Goal: Task Accomplishment & Management: Manage account settings

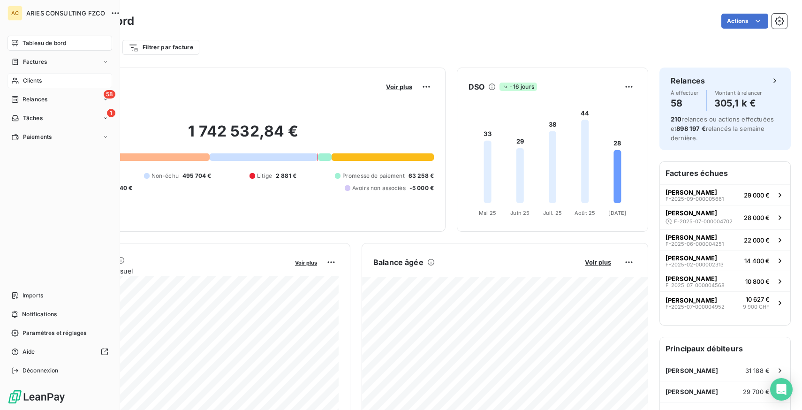
click at [35, 83] on span "Clients" at bounding box center [32, 80] width 19 height 8
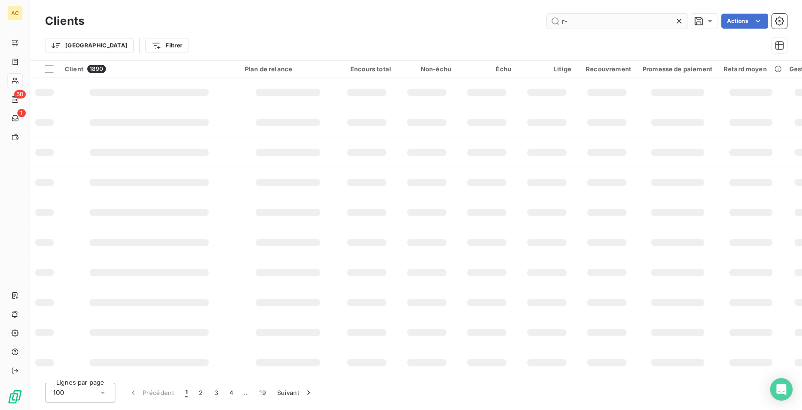
type input "r"
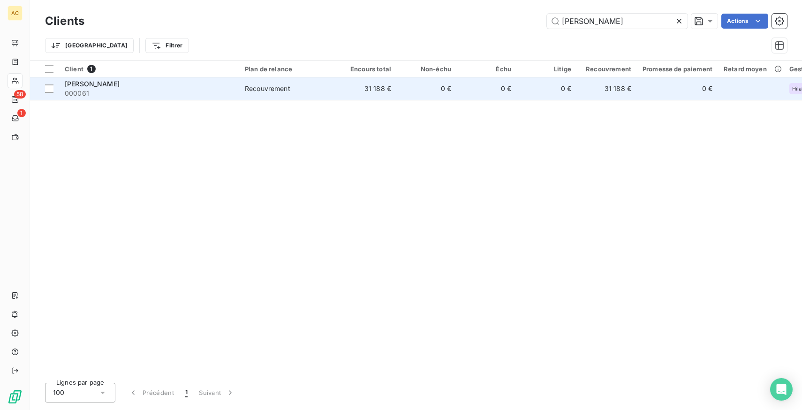
type input "[PERSON_NAME]"
click at [272, 89] on div "Recouvrement" at bounding box center [267, 88] width 45 height 9
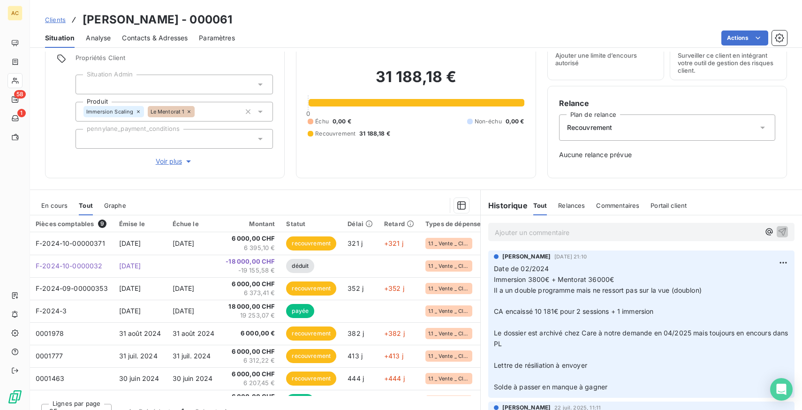
scroll to position [56, 0]
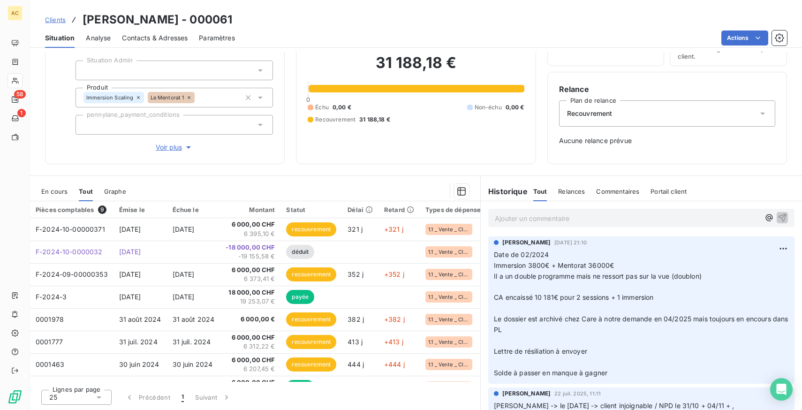
click at [59, 20] on span "Clients" at bounding box center [55, 20] width 21 height 8
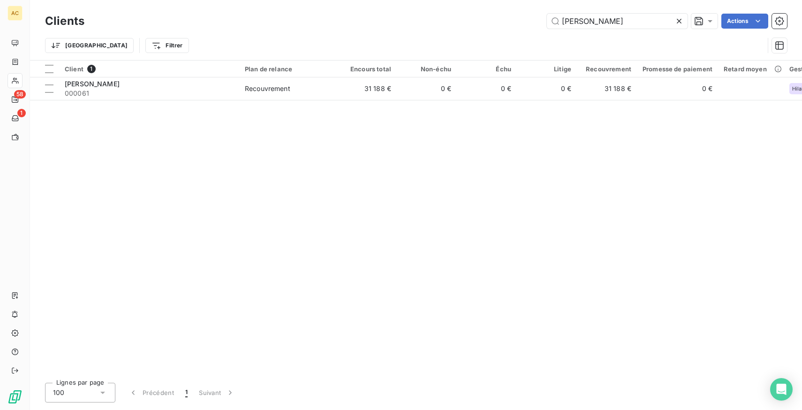
drag, startPoint x: 589, startPoint y: 22, endPoint x: 525, endPoint y: 22, distance: 63.8
click at [525, 22] on div "[PERSON_NAME] Actions" at bounding box center [441, 21] width 691 height 15
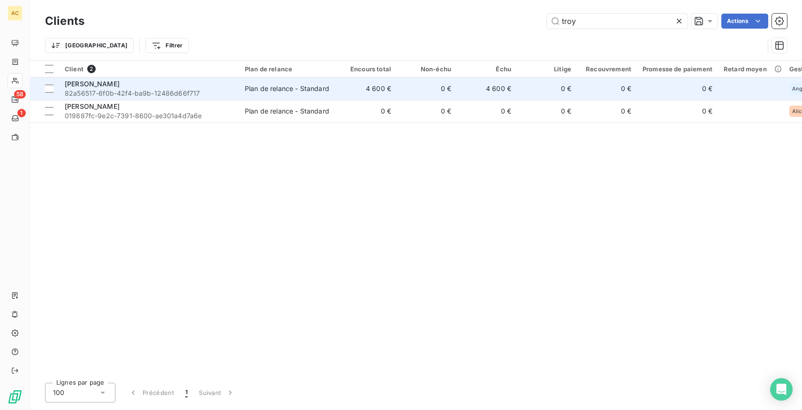
type input "troy"
click at [265, 92] on div "Plan de relance - Standard" at bounding box center [287, 88] width 84 height 9
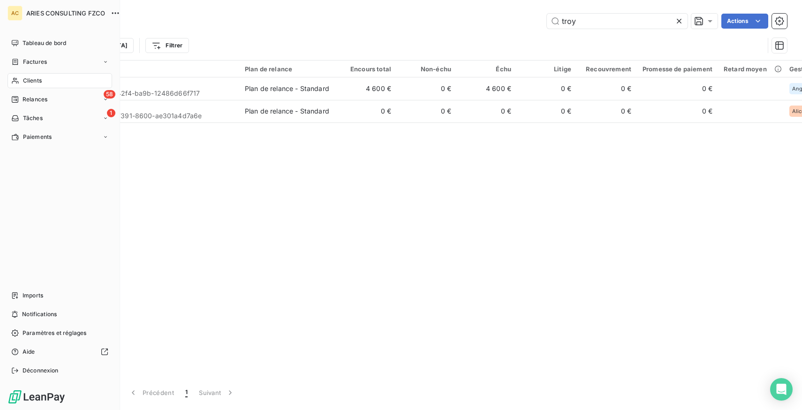
click at [15, 78] on icon at bounding box center [15, 81] width 7 height 6
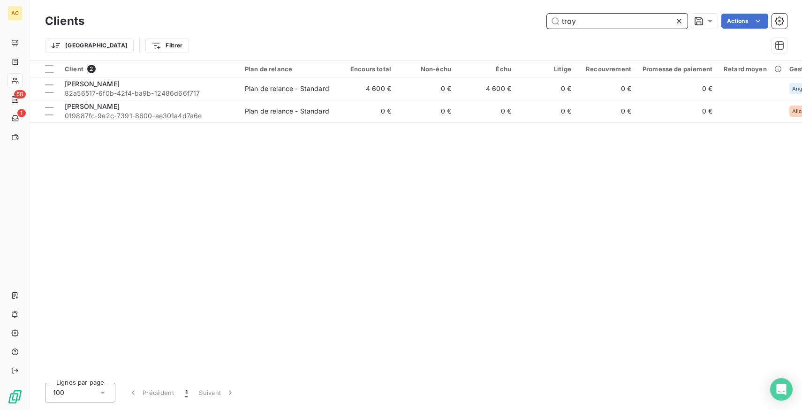
drag, startPoint x: 602, startPoint y: 21, endPoint x: 491, endPoint y: 21, distance: 110.2
click at [491, 21] on div "troy Actions" at bounding box center [441, 21] width 691 height 15
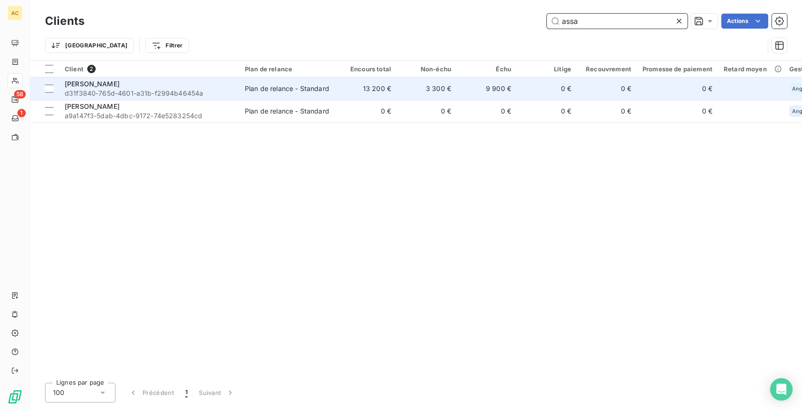
type input "assa"
click at [311, 92] on div "Plan de relance - Standard" at bounding box center [287, 88] width 84 height 9
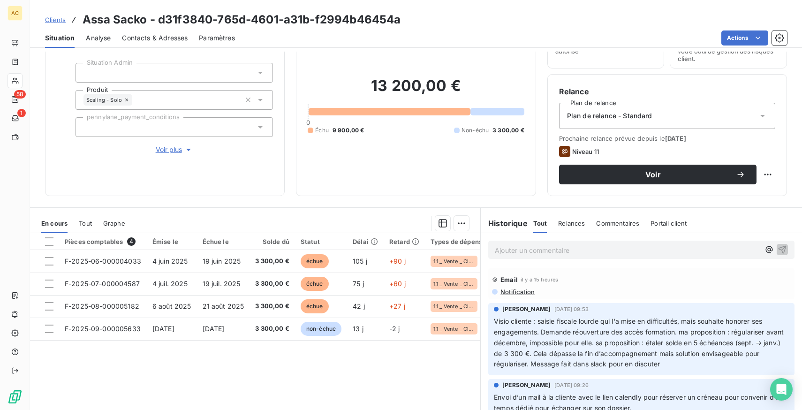
click at [53, 19] on span "Clients" at bounding box center [55, 20] width 21 height 8
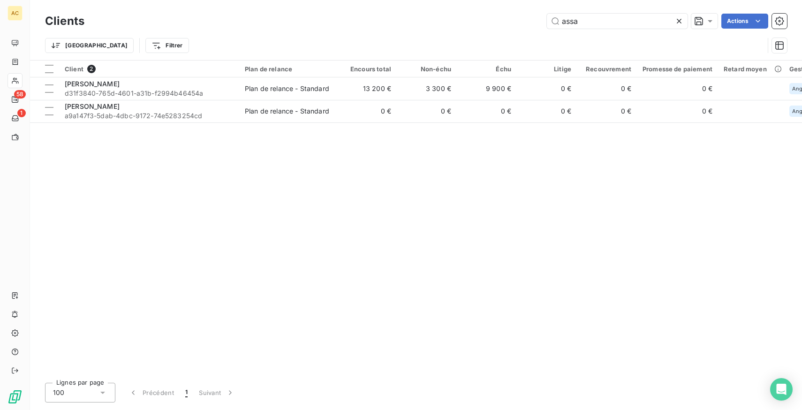
drag, startPoint x: 610, startPoint y: 28, endPoint x: 511, endPoint y: 18, distance: 99.4
click at [511, 18] on div "assa Actions" at bounding box center [441, 21] width 691 height 15
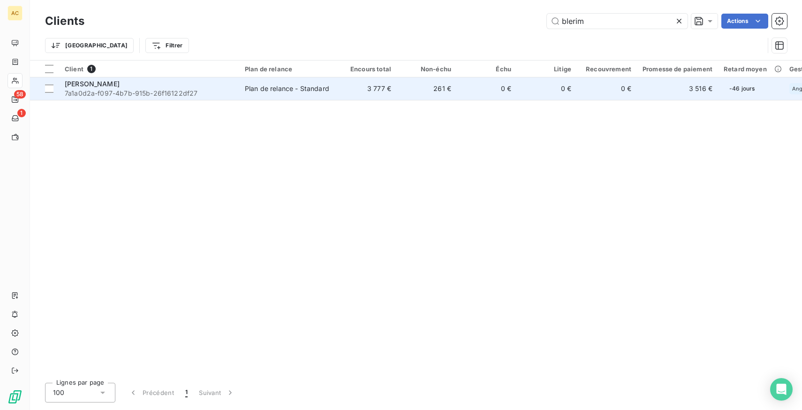
type input "blerim"
click at [163, 87] on div "Blerim Morina" at bounding box center [149, 83] width 169 height 9
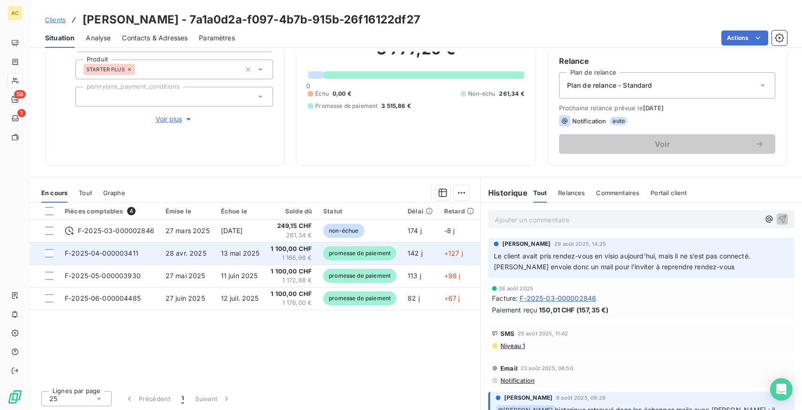
scroll to position [85, 0]
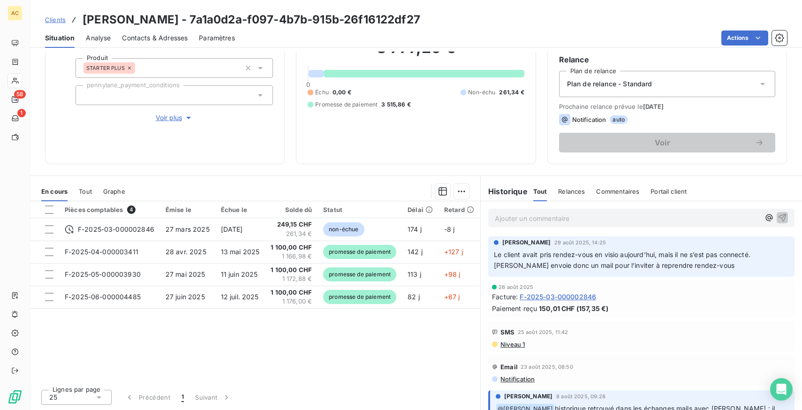
click at [58, 16] on span "Clients" at bounding box center [55, 20] width 21 height 8
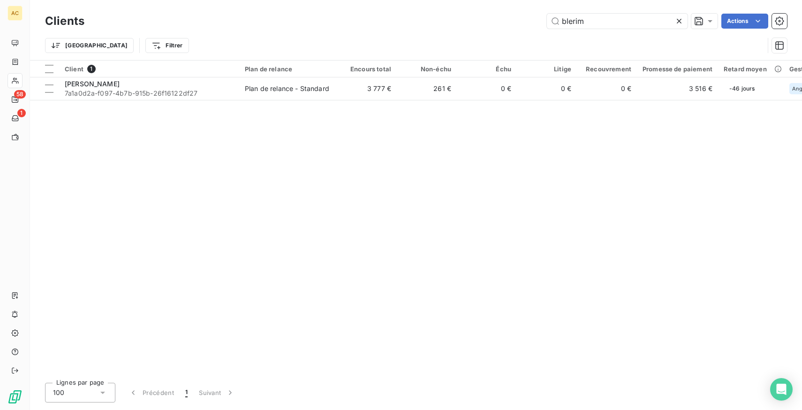
drag, startPoint x: 617, startPoint y: 19, endPoint x: 466, endPoint y: 14, distance: 151.1
click at [466, 15] on div "blerim Actions" at bounding box center [441, 21] width 691 height 15
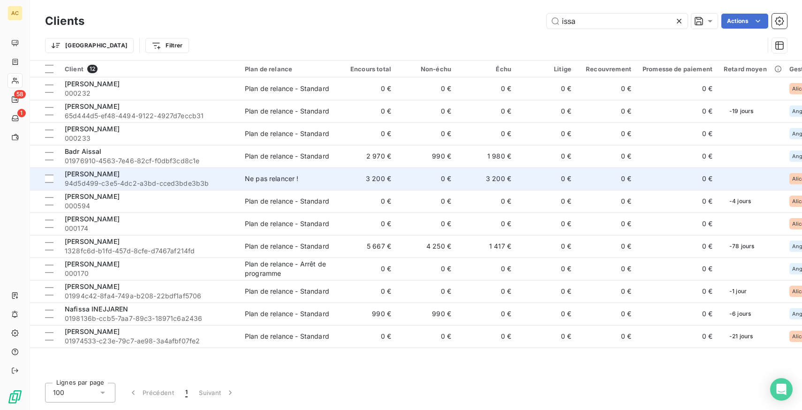
type input "issa"
click at [194, 182] on span "94d5d499-c3e5-4dc2-a3bd-cced3bde3b3b" at bounding box center [149, 183] width 169 height 9
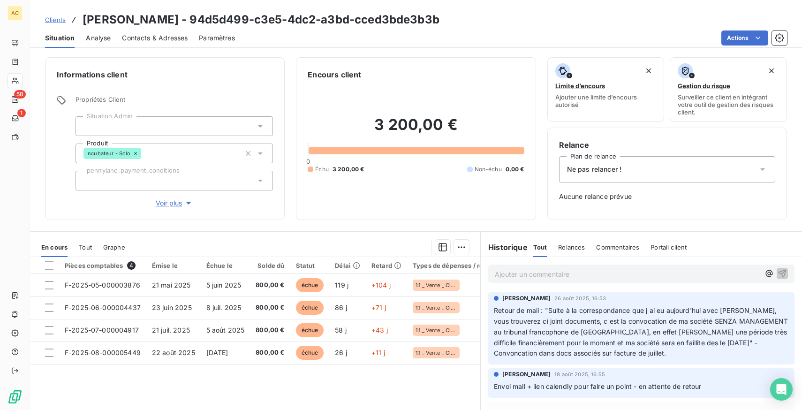
click at [57, 20] on span "Clients" at bounding box center [55, 20] width 21 height 8
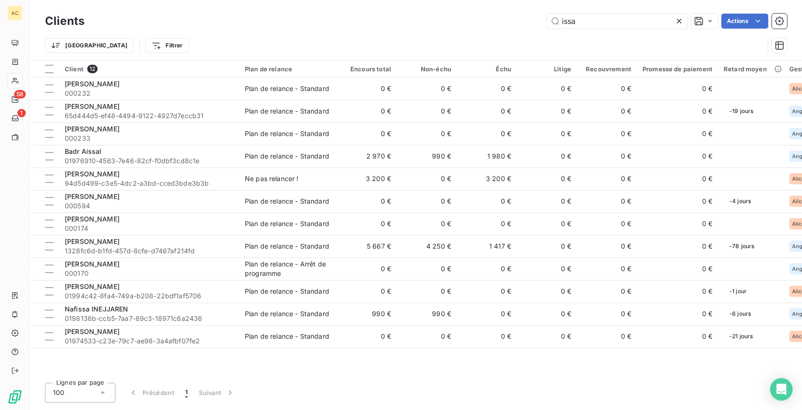
drag, startPoint x: 596, startPoint y: 24, endPoint x: 511, endPoint y: 23, distance: 84.4
click at [511, 23] on div "issa Actions" at bounding box center [441, 21] width 691 height 15
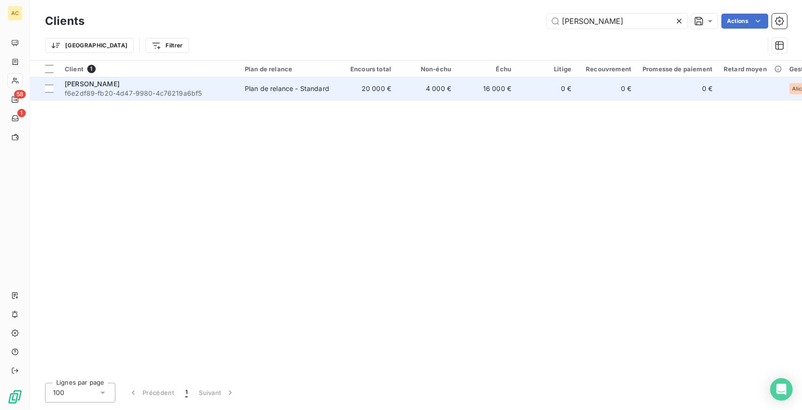
type input "lakra"
click at [260, 98] on td "Plan de relance - Standard" at bounding box center [288, 88] width 98 height 23
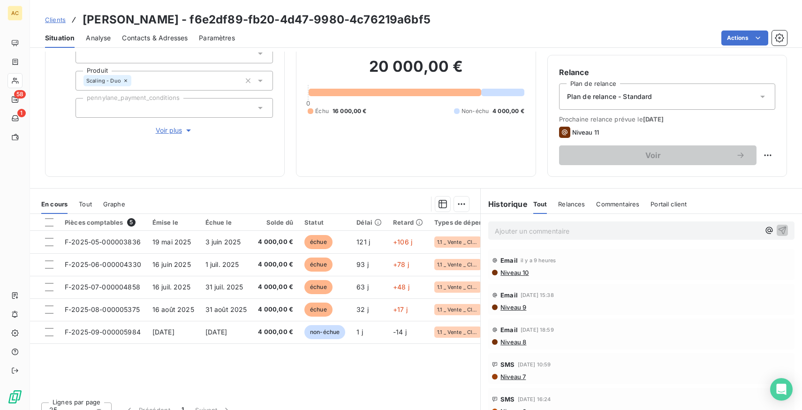
scroll to position [80, 0]
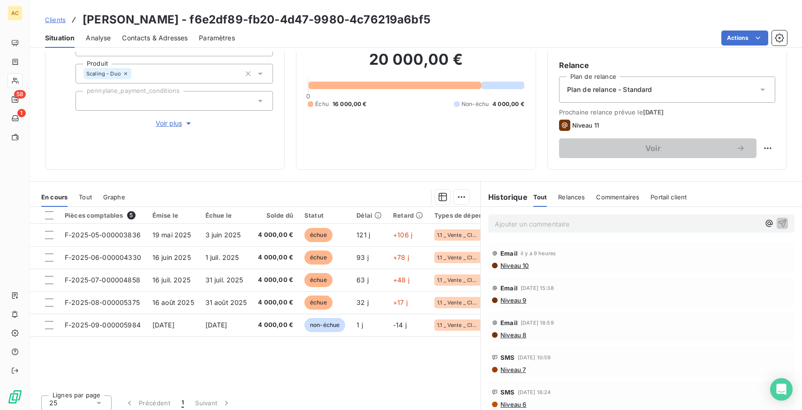
click at [84, 194] on span "Tout" at bounding box center [85, 197] width 13 height 8
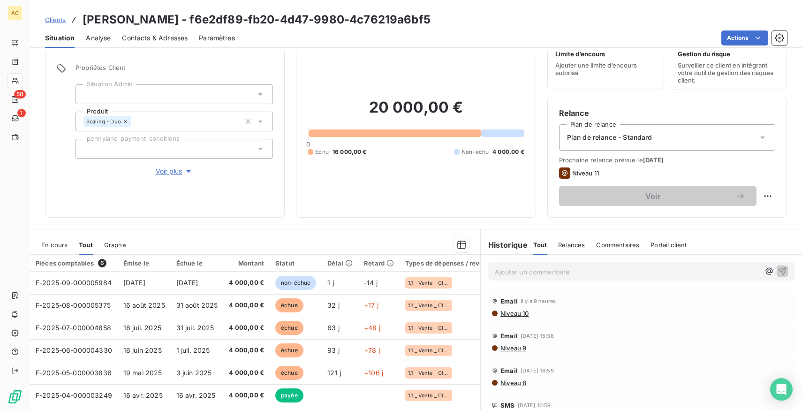
scroll to position [18, 0]
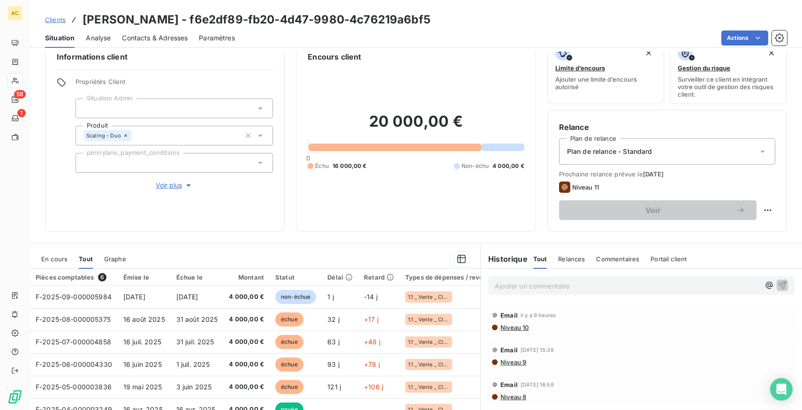
click at [58, 20] on span "Clients" at bounding box center [55, 20] width 21 height 8
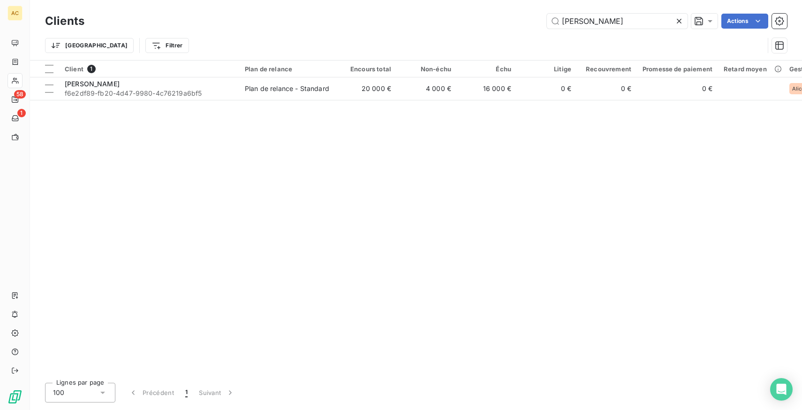
drag, startPoint x: 604, startPoint y: 20, endPoint x: 503, endPoint y: 16, distance: 101.4
click at [503, 16] on div "lakra Actions" at bounding box center [441, 21] width 691 height 15
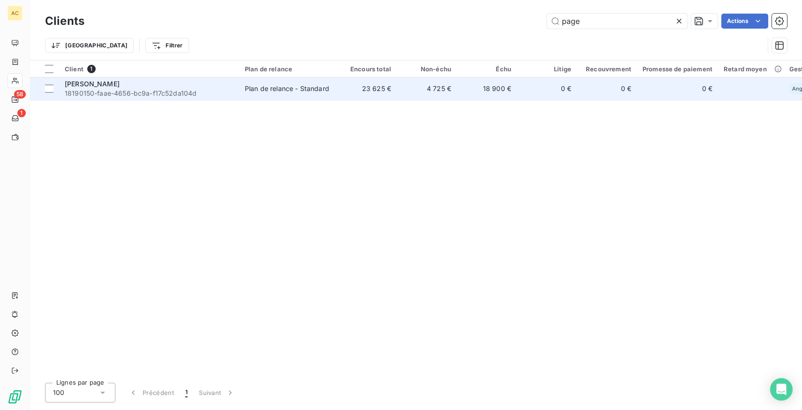
type input "page"
click at [267, 90] on div "Plan de relance - Standard" at bounding box center [287, 88] width 84 height 9
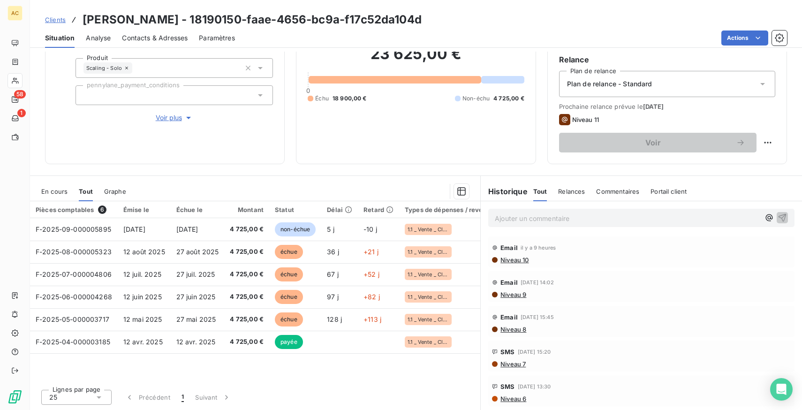
click at [548, 222] on p "Ajouter un commentaire ﻿" at bounding box center [627, 218] width 265 height 12
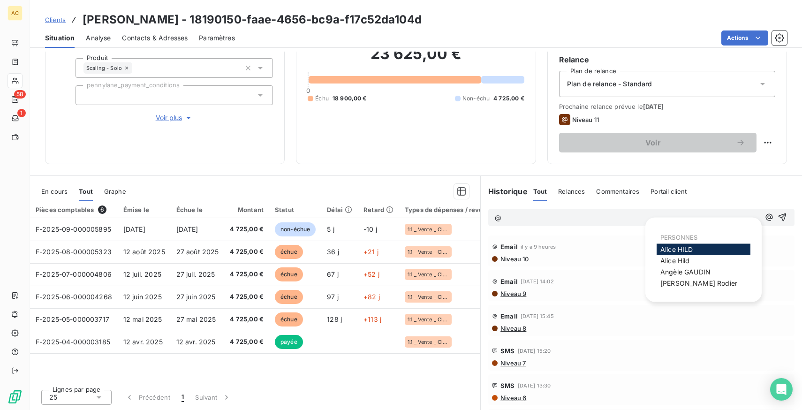
click at [167, 117] on span "Voir plus" at bounding box center [175, 117] width 38 height 9
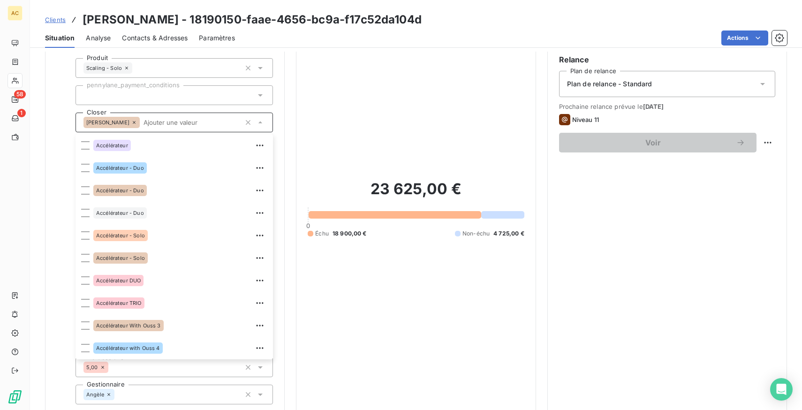
scroll to position [1486, 0]
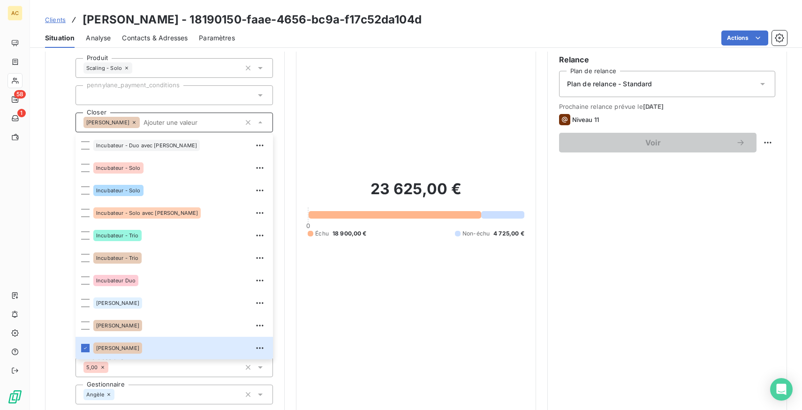
click at [299, 106] on div "Encours client 23 625,00 € 0 Échu 18 900,00 € Non-échu 4 725,00 €" at bounding box center [416, 203] width 240 height 462
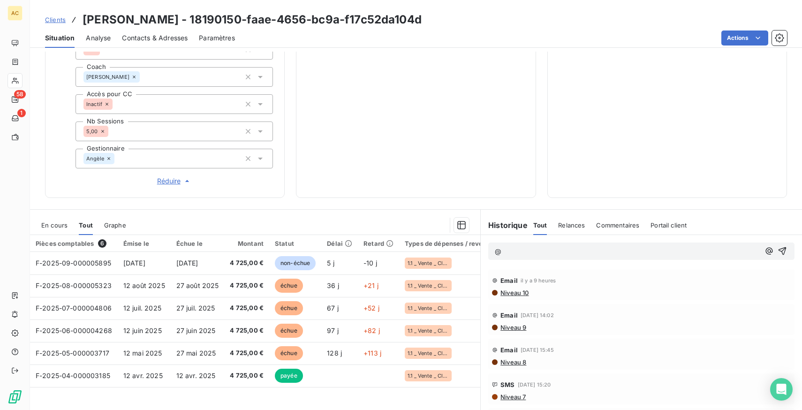
scroll to position [355, 0]
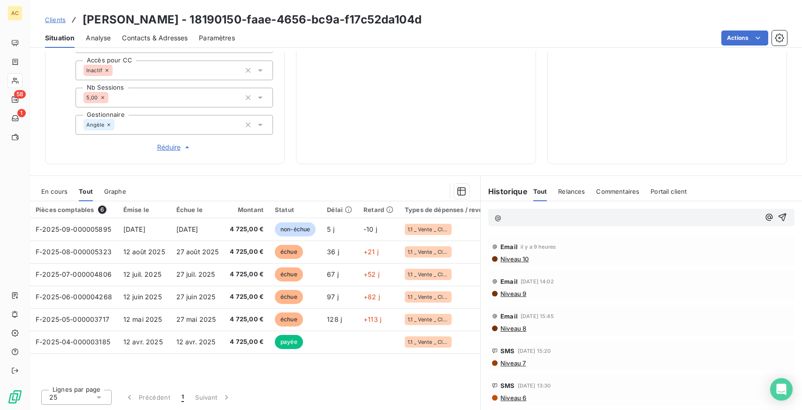
click at [537, 220] on p "@" at bounding box center [627, 217] width 265 height 11
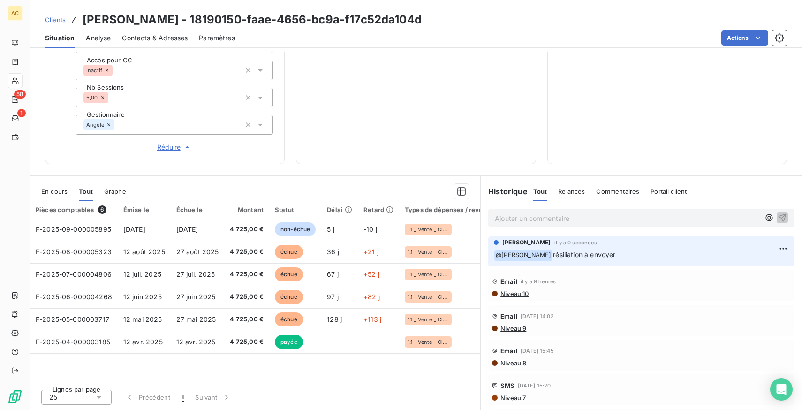
click at [54, 16] on span "Clients" at bounding box center [55, 20] width 21 height 8
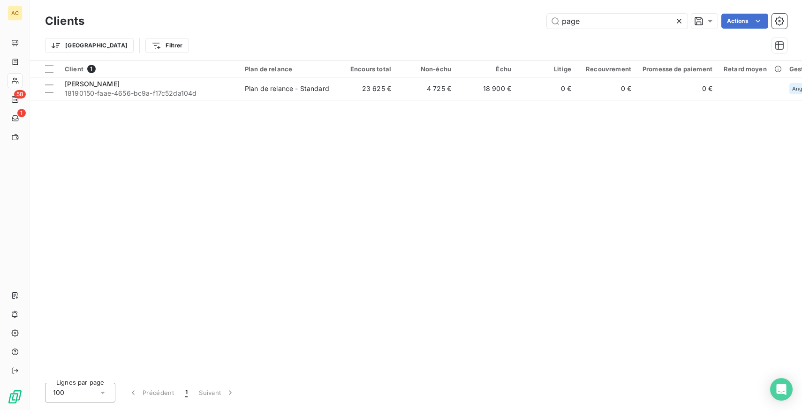
drag, startPoint x: 607, startPoint y: 19, endPoint x: 488, endPoint y: 19, distance: 119.1
click at [488, 19] on div "page Actions" at bounding box center [441, 21] width 691 height 15
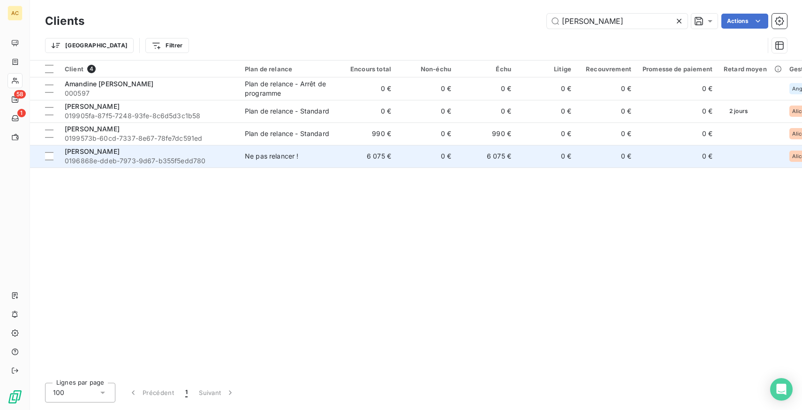
type input "bret"
click at [204, 148] on div "Vincent bret" at bounding box center [149, 151] width 169 height 9
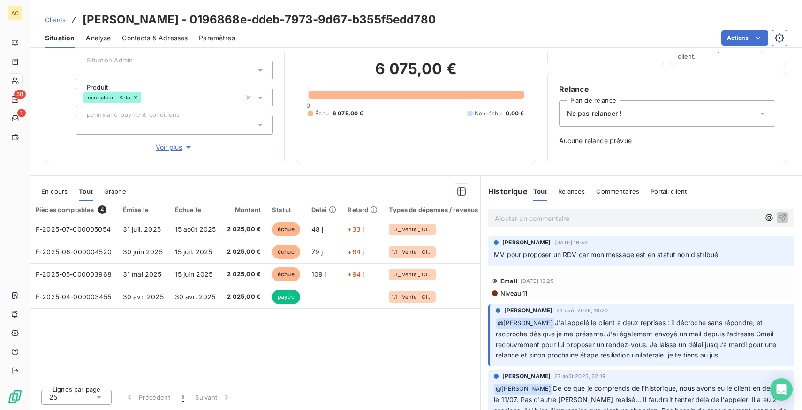
click at [534, 220] on p "Ajouter un commentaire ﻿" at bounding box center [627, 218] width 265 height 12
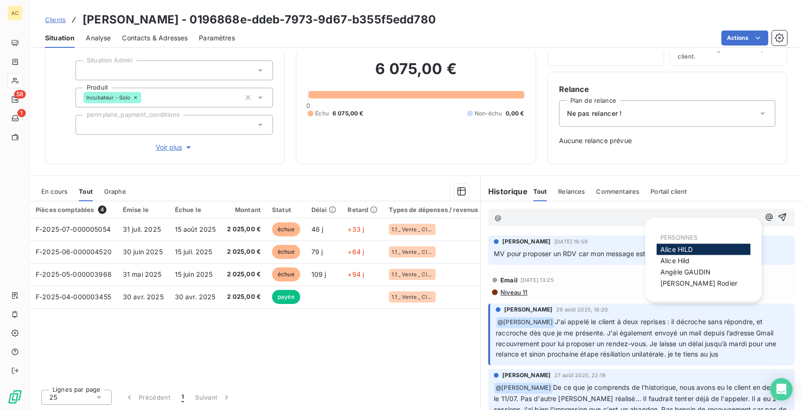
click at [173, 144] on span "Voir plus" at bounding box center [175, 147] width 38 height 9
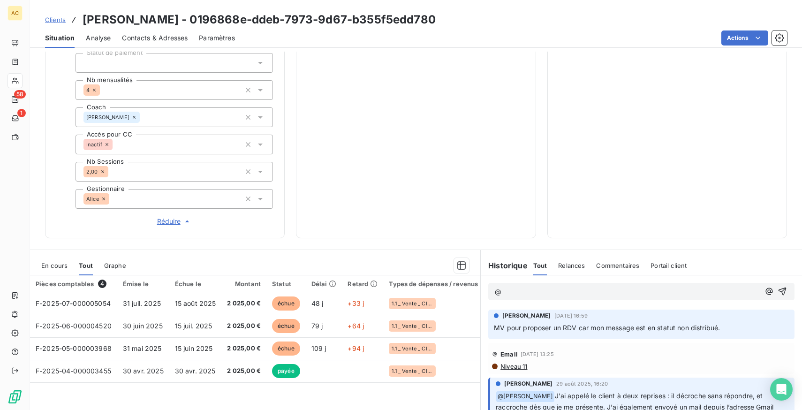
scroll to position [306, 0]
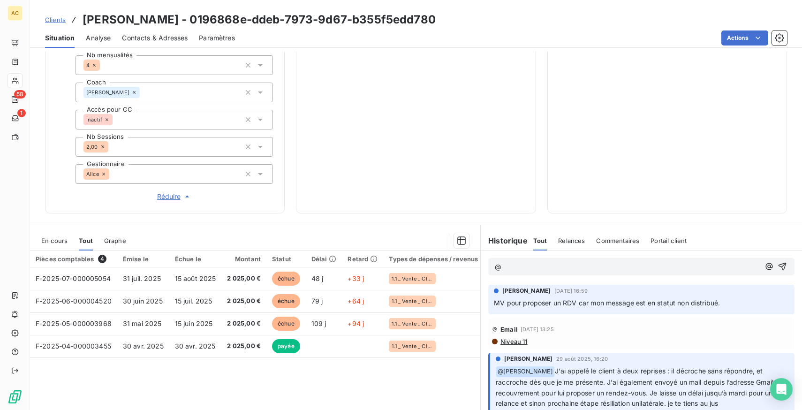
click at [572, 264] on p "@" at bounding box center [627, 267] width 265 height 11
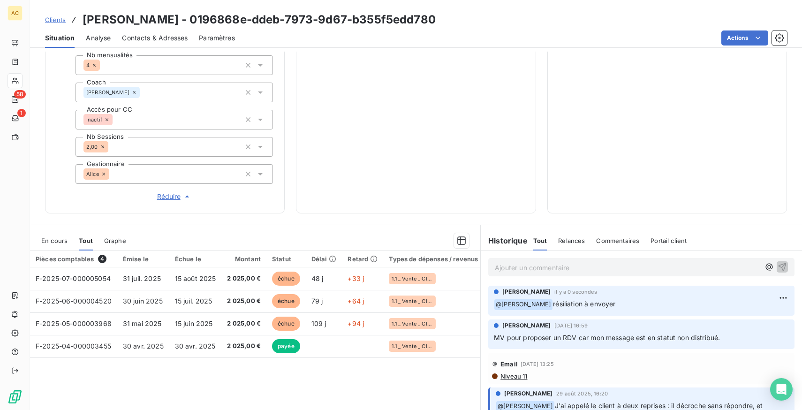
click at [55, 19] on span "Clients" at bounding box center [55, 20] width 21 height 8
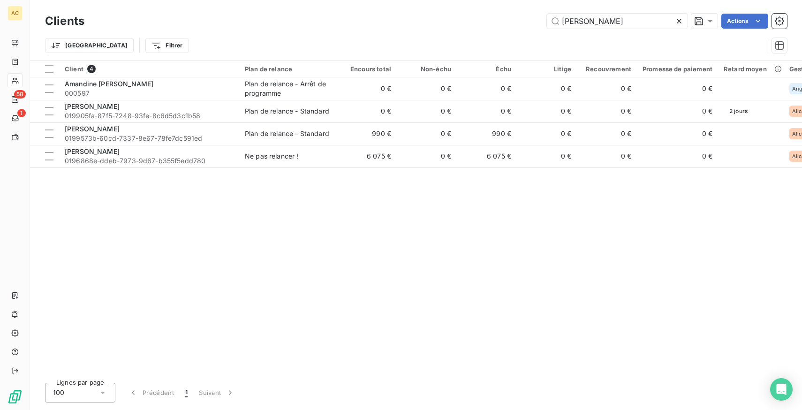
drag, startPoint x: 593, startPoint y: 20, endPoint x: 520, endPoint y: 19, distance: 73.2
click at [520, 19] on div "bret Actions" at bounding box center [441, 21] width 691 height 15
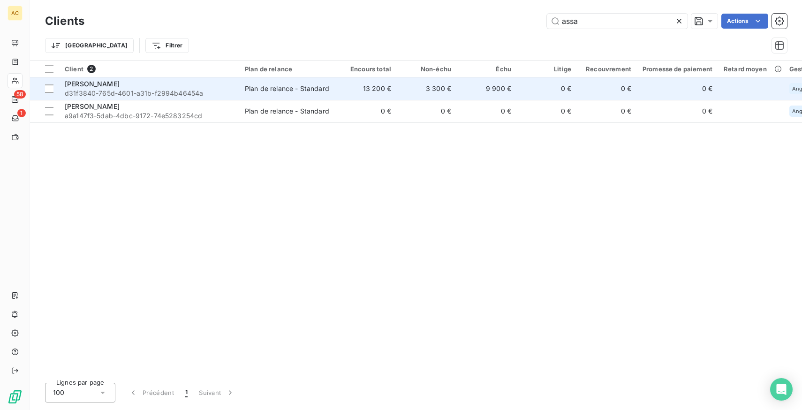
type input "assa"
click at [344, 81] on td "13 200 €" at bounding box center [367, 88] width 60 height 23
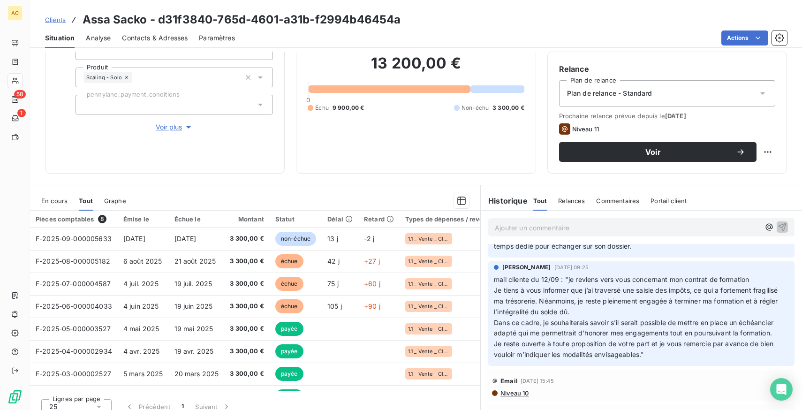
scroll to position [140, 0]
click at [58, 18] on span "Clients" at bounding box center [55, 20] width 21 height 8
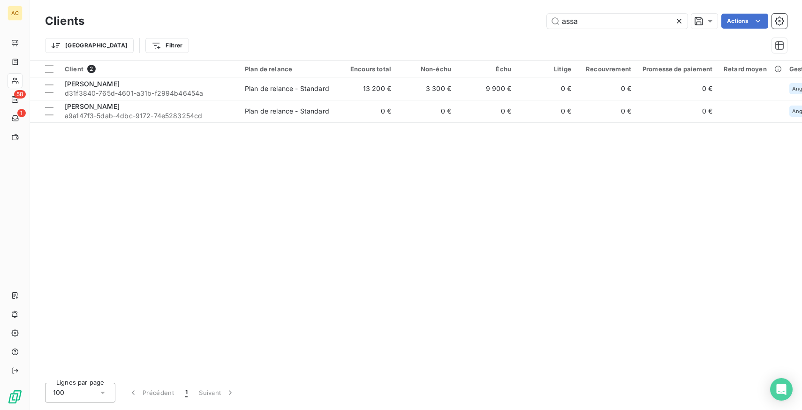
drag, startPoint x: 586, startPoint y: 22, endPoint x: 524, endPoint y: 21, distance: 62.4
click at [524, 21] on div "assa Actions" at bounding box center [441, 21] width 691 height 15
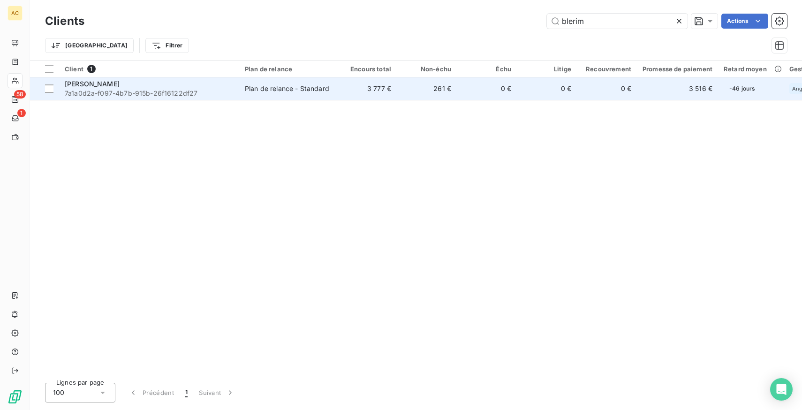
type input "blerim"
click at [317, 95] on td "Plan de relance - Standard" at bounding box center [288, 88] width 98 height 23
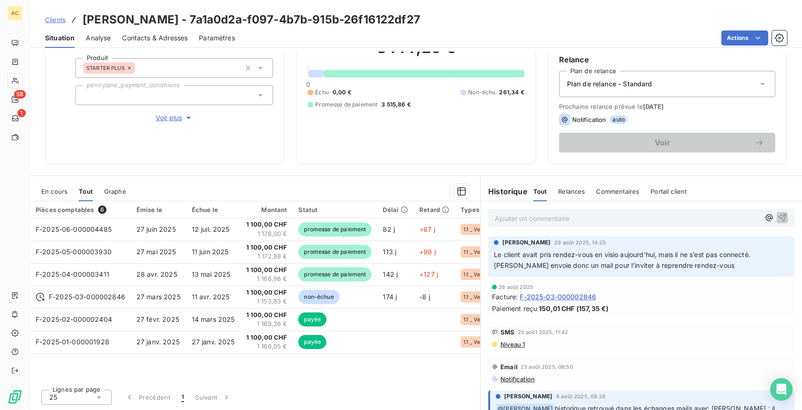
click at [533, 221] on p "Ajouter un commentaire ﻿" at bounding box center [627, 218] width 265 height 12
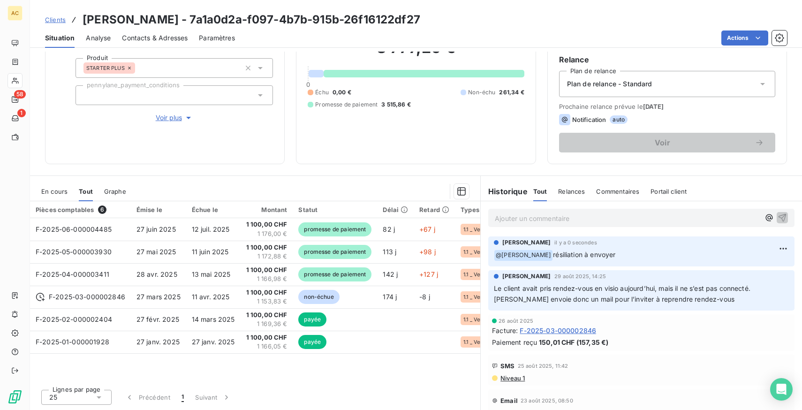
click at [60, 19] on span "Clients" at bounding box center [55, 20] width 21 height 8
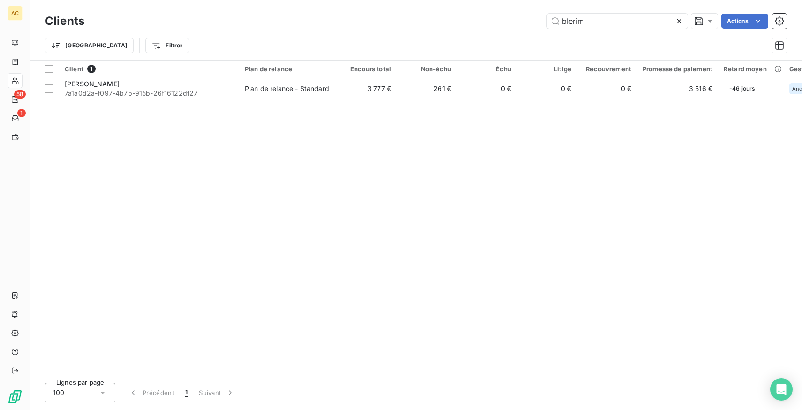
drag, startPoint x: 603, startPoint y: 23, endPoint x: 498, endPoint y: 19, distance: 105.2
click at [498, 19] on div "blerim Actions" at bounding box center [441, 21] width 691 height 15
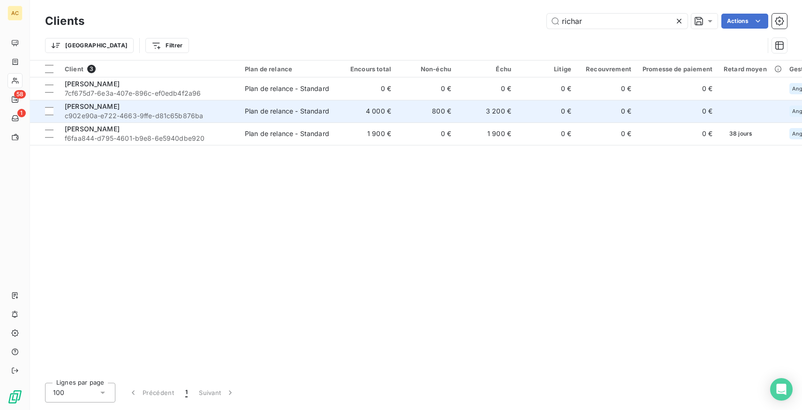
type input "richar"
click at [184, 112] on span "c902e90a-e722-4663-9ffe-d81c65b876ba" at bounding box center [149, 115] width 169 height 9
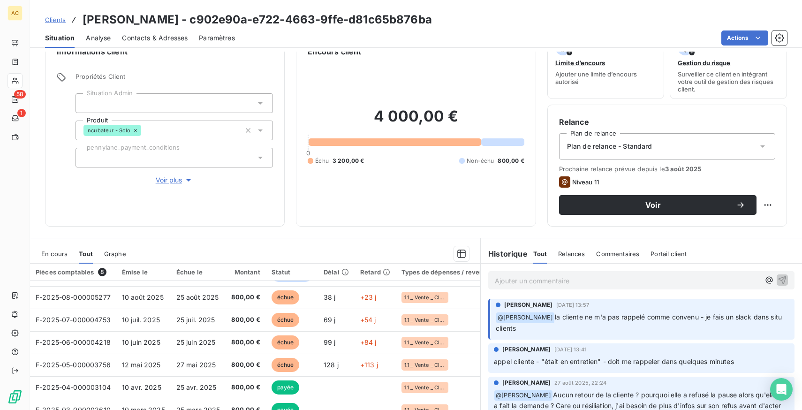
scroll to position [18, 0]
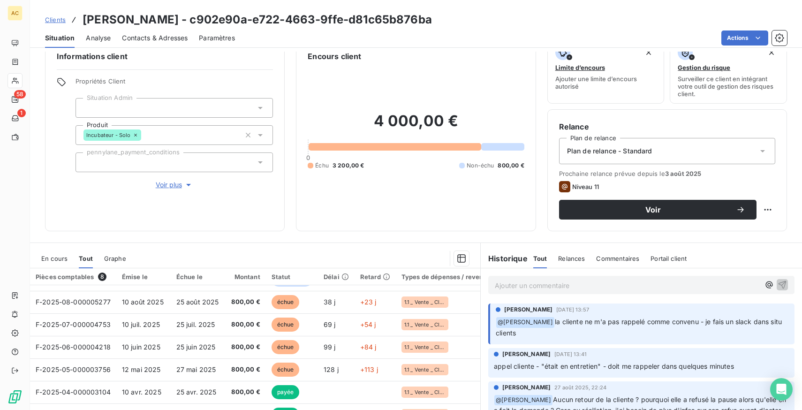
click at [551, 288] on p "Ajouter un commentaire ﻿" at bounding box center [627, 286] width 265 height 12
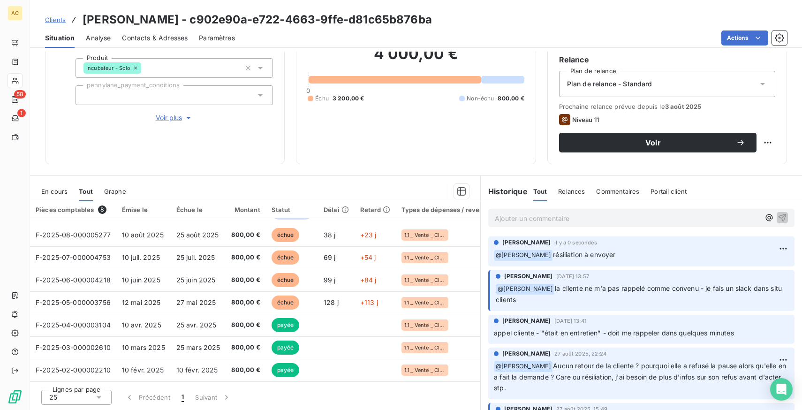
click at [60, 17] on span "Clients" at bounding box center [55, 20] width 21 height 8
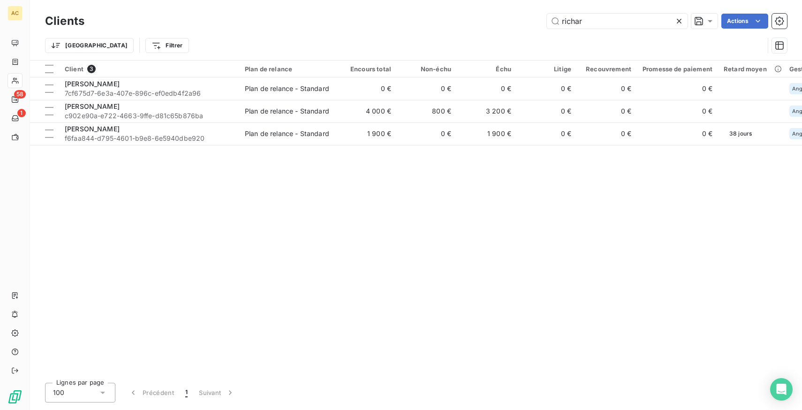
drag, startPoint x: 606, startPoint y: 22, endPoint x: 458, endPoint y: 15, distance: 148.8
click at [458, 15] on div "richar Actions" at bounding box center [441, 21] width 691 height 15
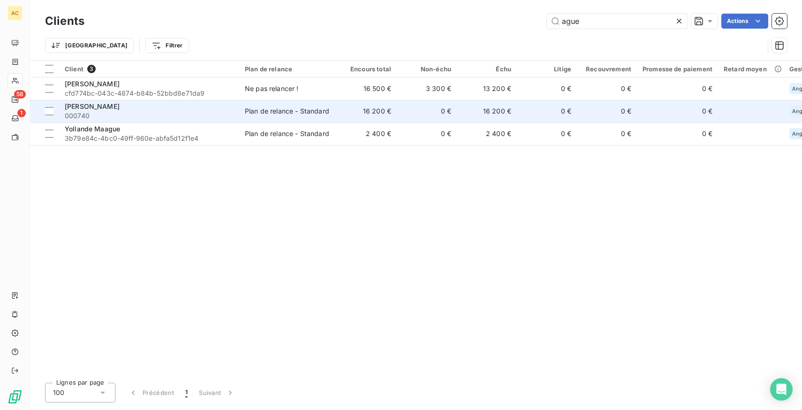
type input "ague"
click at [107, 105] on div "[PERSON_NAME]" at bounding box center [149, 106] width 169 height 9
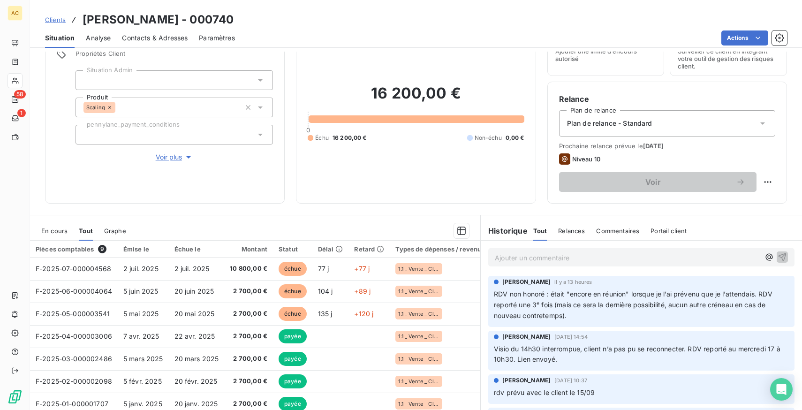
scroll to position [35, 0]
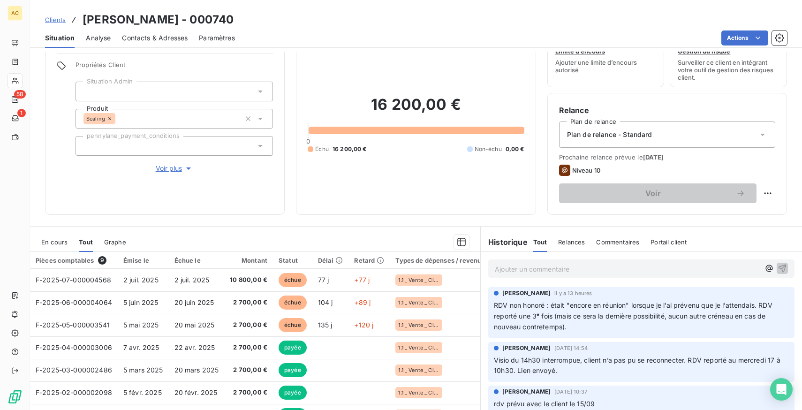
click at [555, 273] on p "Ajouter un commentaire ﻿" at bounding box center [627, 269] width 265 height 12
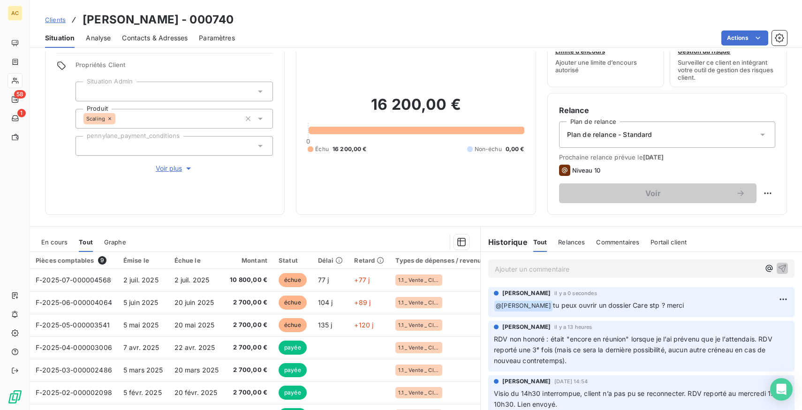
click at [51, 19] on span "Clients" at bounding box center [55, 20] width 21 height 8
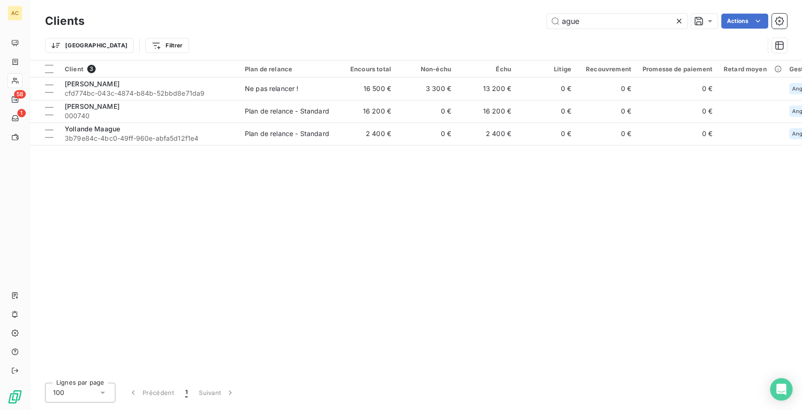
drag, startPoint x: 605, startPoint y: 22, endPoint x: 517, endPoint y: 18, distance: 88.2
click at [517, 18] on div "ague Actions" at bounding box center [441, 21] width 691 height 15
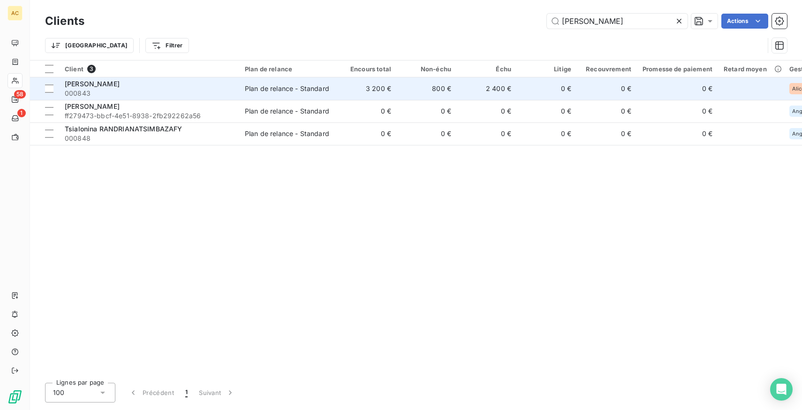
type input "nina"
click at [233, 87] on div "Nina amrous" at bounding box center [149, 83] width 169 height 9
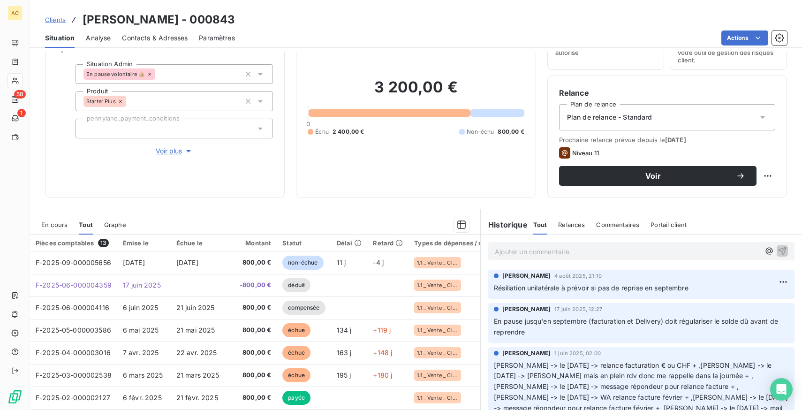
scroll to position [57, 0]
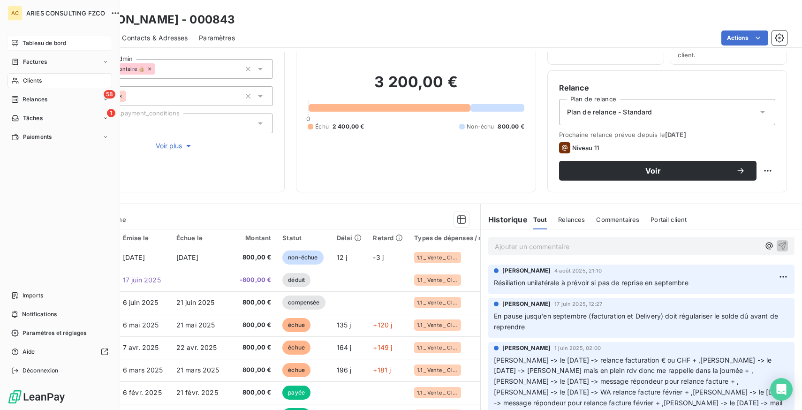
click at [40, 43] on span "Tableau de bord" at bounding box center [45, 43] width 44 height 8
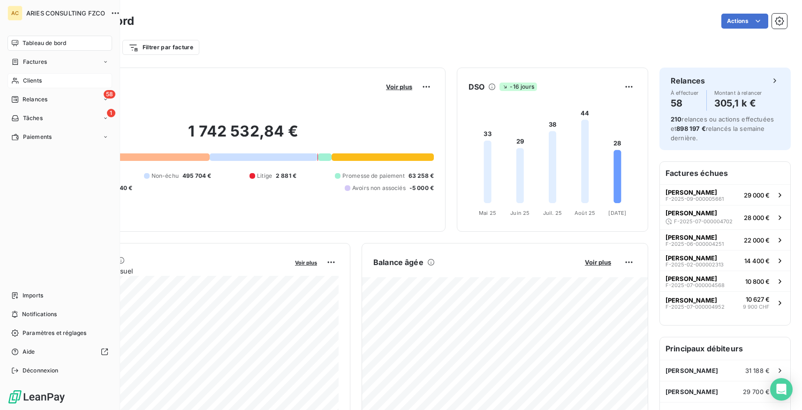
click at [39, 84] on span "Clients" at bounding box center [32, 80] width 19 height 8
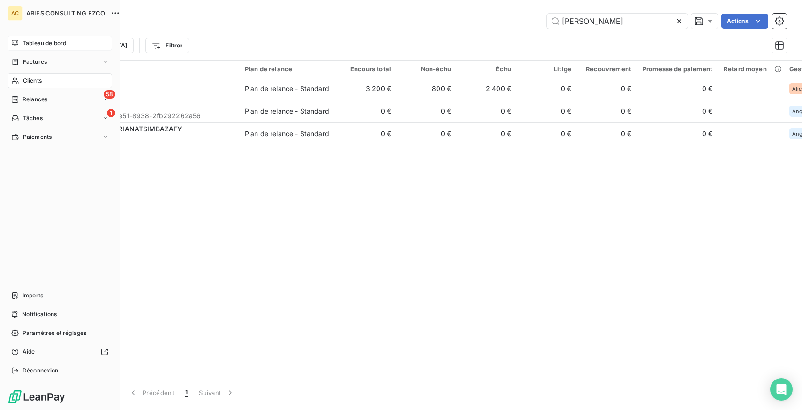
click at [40, 38] on div "Tableau de bord" at bounding box center [60, 43] width 105 height 15
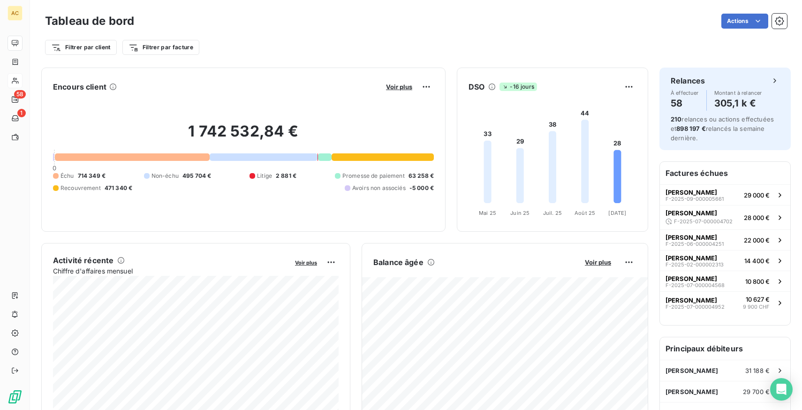
click at [258, 155] on div at bounding box center [263, 157] width 107 height 8
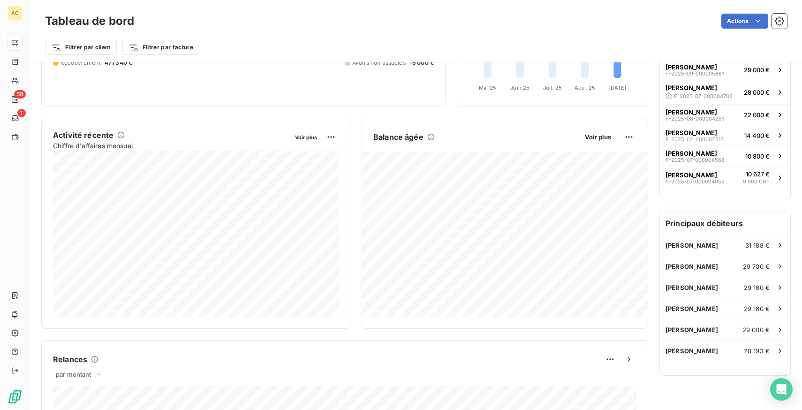
scroll to position [113, 0]
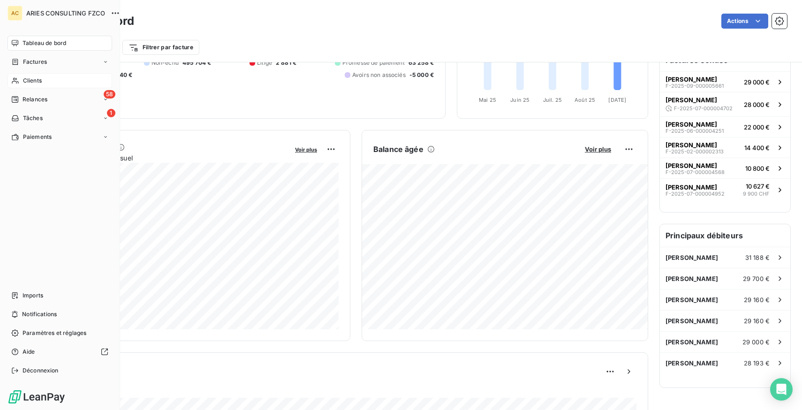
click at [41, 78] on span "Clients" at bounding box center [32, 80] width 19 height 8
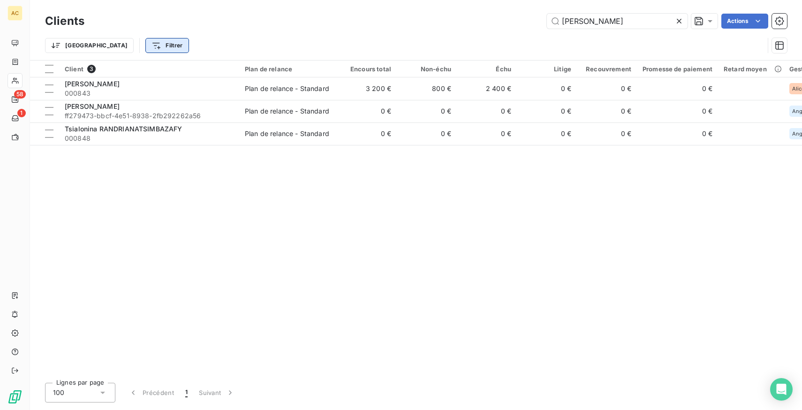
click at [110, 44] on html "AC 58 1 Clients nina Actions Trier Filtrer Client 3 Plan de relance Encours tot…" at bounding box center [401, 205] width 802 height 410
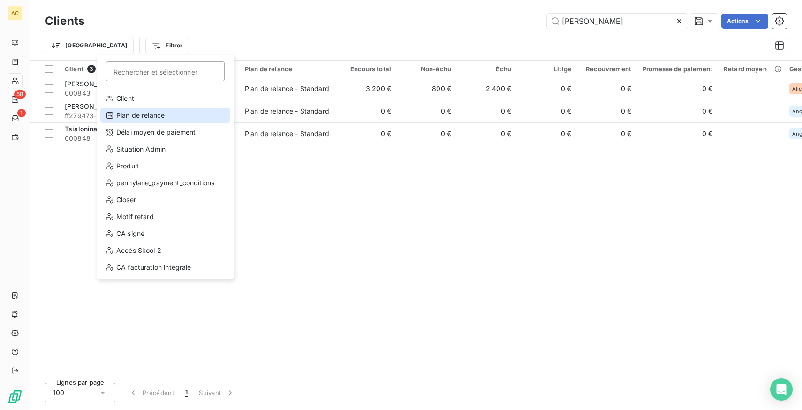
click at [142, 113] on div "Plan de relance" at bounding box center [165, 115] width 130 height 15
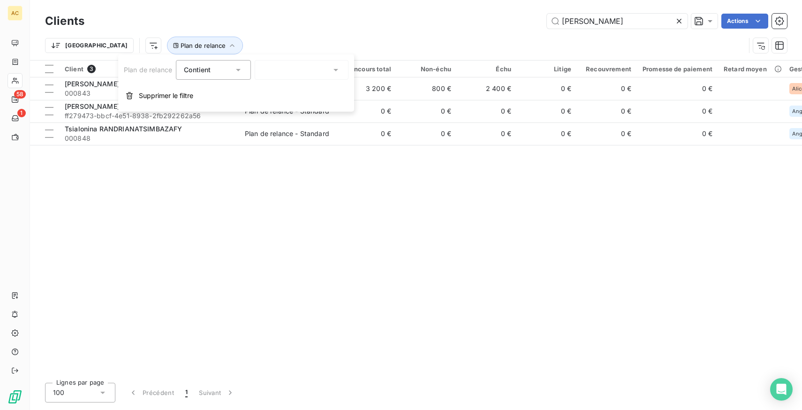
click at [265, 65] on div at bounding box center [302, 70] width 94 height 20
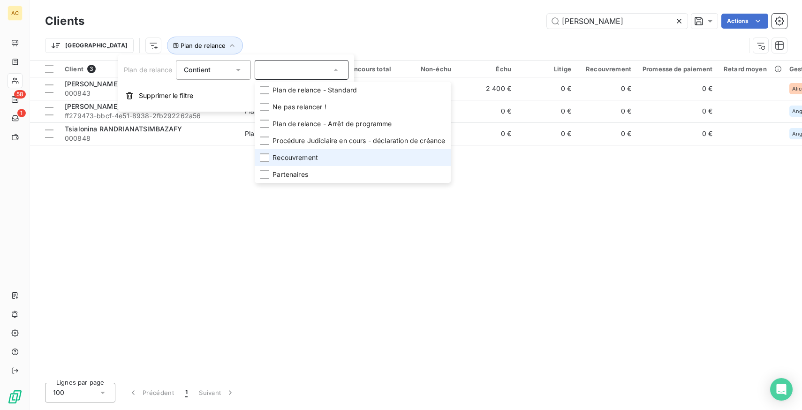
click at [291, 158] on span "Recouvrement" at bounding box center [294, 157] width 45 height 9
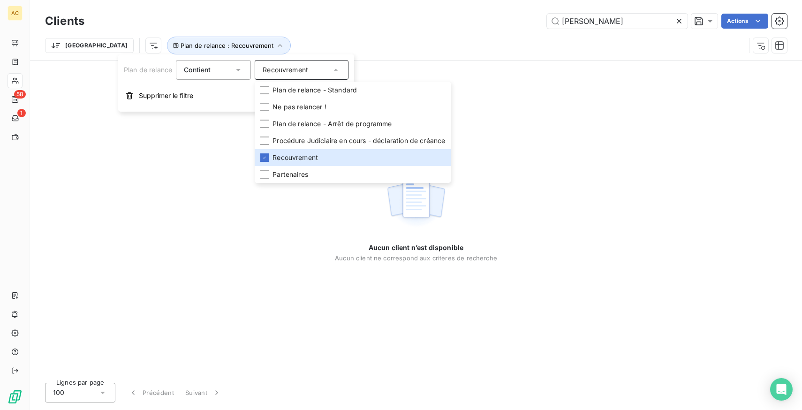
click at [289, 31] on div "Trier Plan de relance : Recouvrement" at bounding box center [416, 45] width 742 height 29
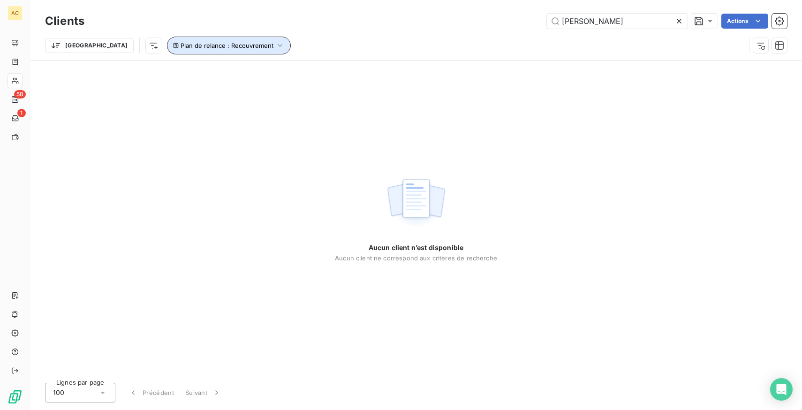
click at [181, 46] on span "Plan de relance : Recouvrement" at bounding box center [227, 46] width 93 height 8
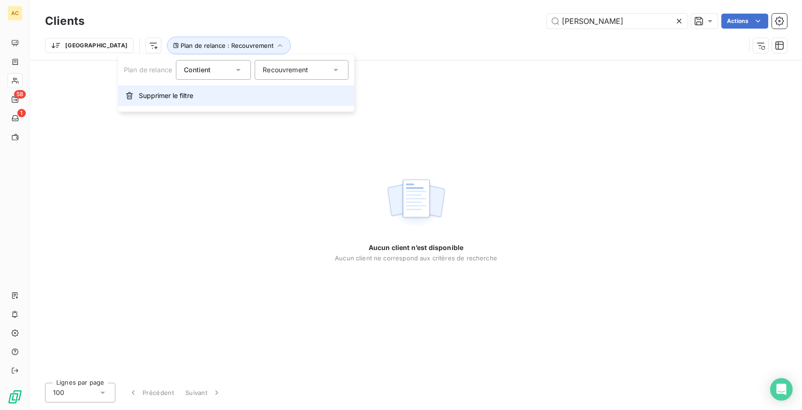
click at [149, 91] on span "Supprimer le filtre" at bounding box center [166, 95] width 54 height 9
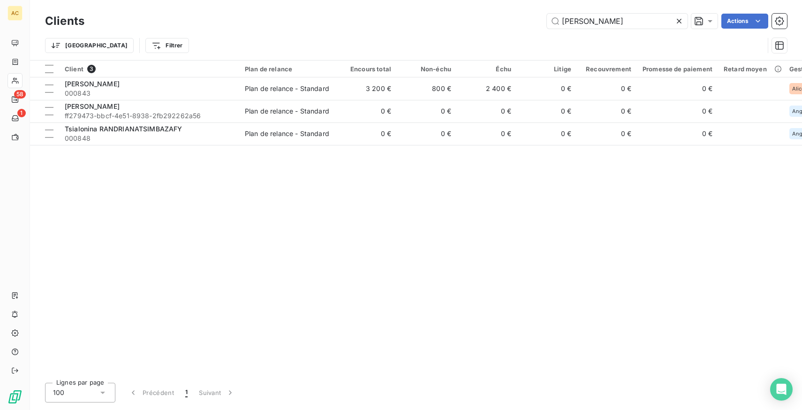
click at [682, 19] on icon at bounding box center [678, 20] width 9 height 9
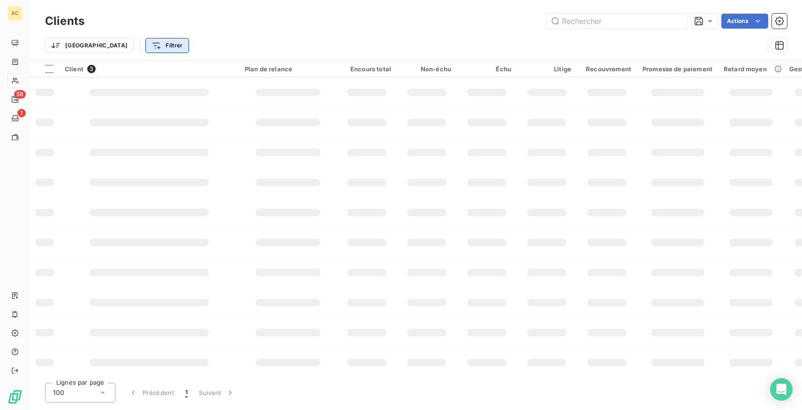
click at [129, 45] on html "AC 58 1 Clients Actions Trier Filtrer Client 3 Plan de relance Encours total No…" at bounding box center [401, 205] width 802 height 410
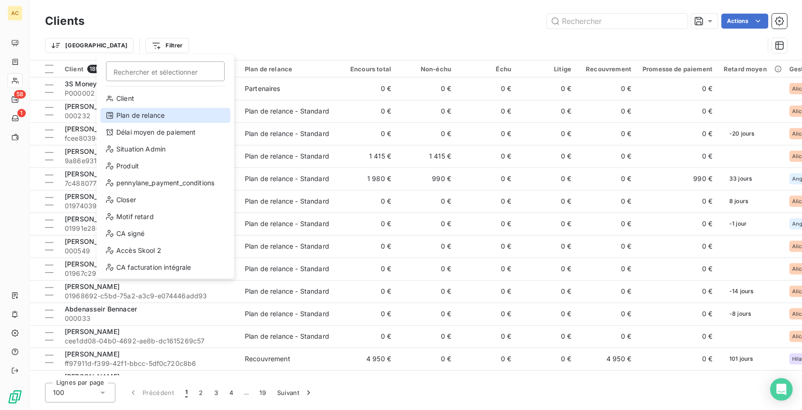
click at [151, 117] on div "Plan de relance" at bounding box center [165, 115] width 130 height 15
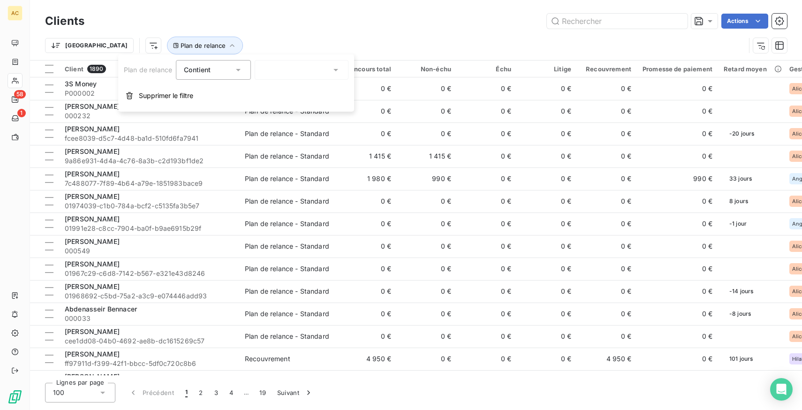
click at [283, 69] on div at bounding box center [302, 70] width 94 height 20
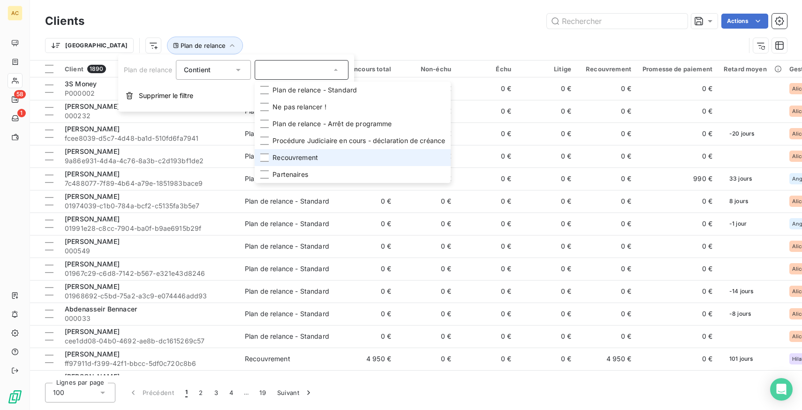
click at [302, 159] on span "Recouvrement" at bounding box center [294, 157] width 45 height 9
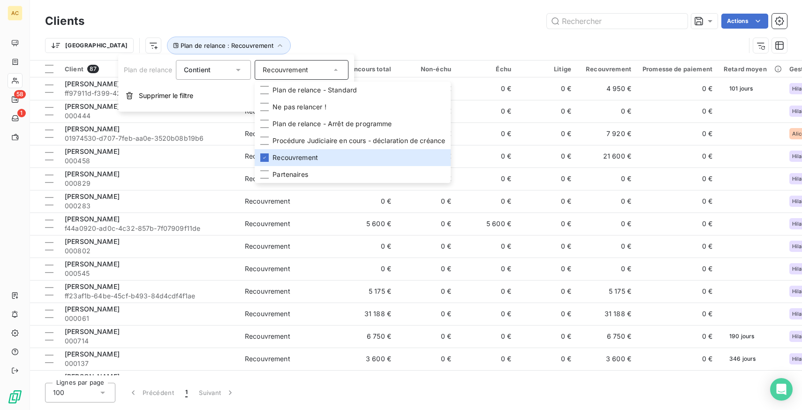
click at [337, 35] on div "Trier Plan de relance : Recouvrement" at bounding box center [416, 45] width 742 height 29
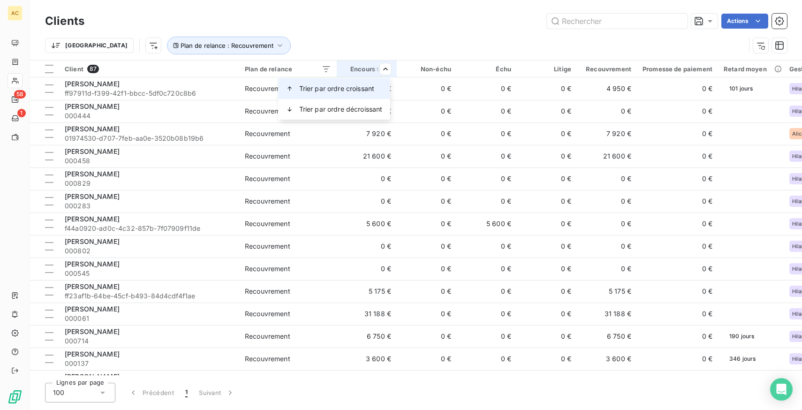
click at [360, 83] on div "Trier par ordre croissant" at bounding box center [335, 88] width 112 height 21
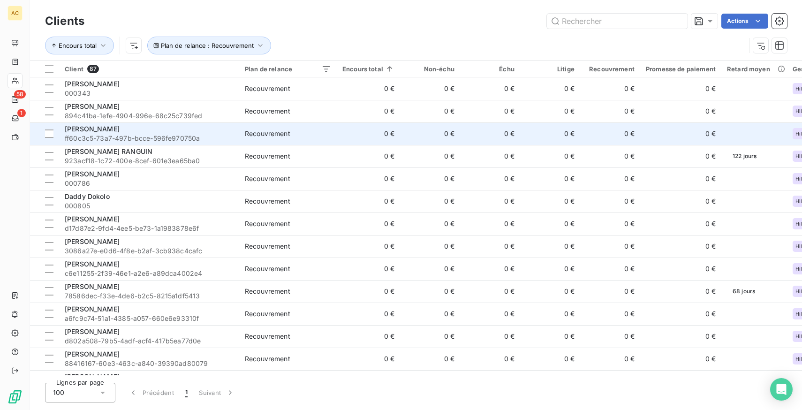
click at [412, 122] on td "0 €" at bounding box center [430, 133] width 60 height 23
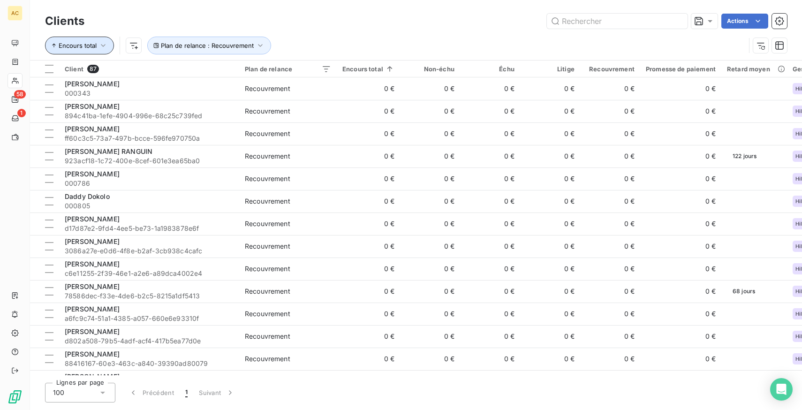
click at [92, 41] on button "Encours total" at bounding box center [79, 46] width 69 height 18
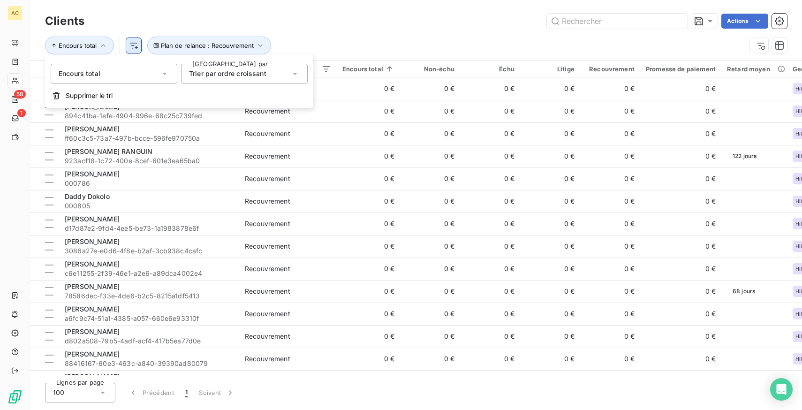
click at [134, 46] on html "AC 58 1 Clients Actions Encours total Plan de relance : Recouvrement Client 87 …" at bounding box center [401, 205] width 802 height 410
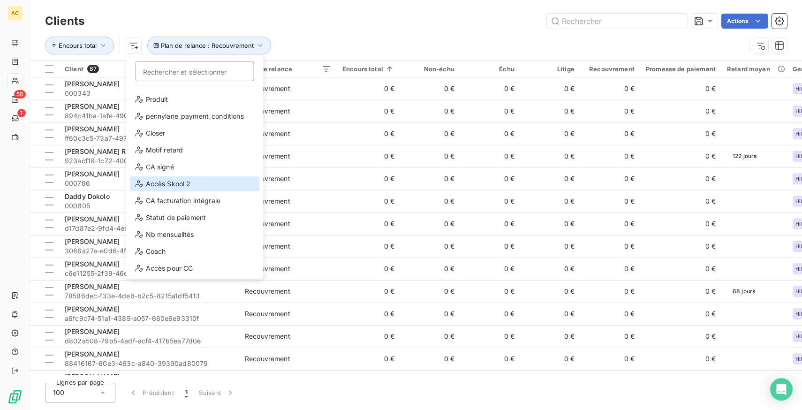
scroll to position [101, 0]
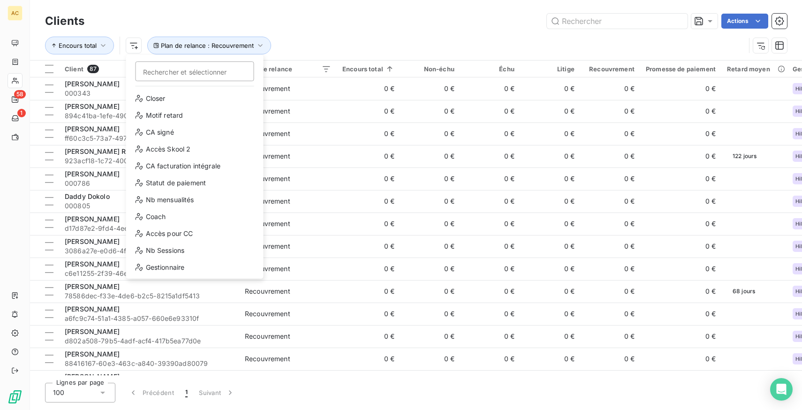
click at [422, 33] on html "AC 58 1 Clients Actions Encours total Rechercher et sélectionner Client Plan de…" at bounding box center [401, 205] width 802 height 410
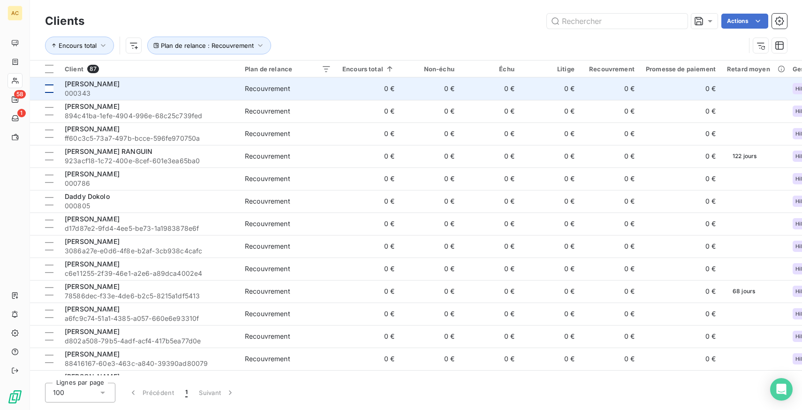
click at [44, 89] on td at bounding box center [44, 88] width 29 height 23
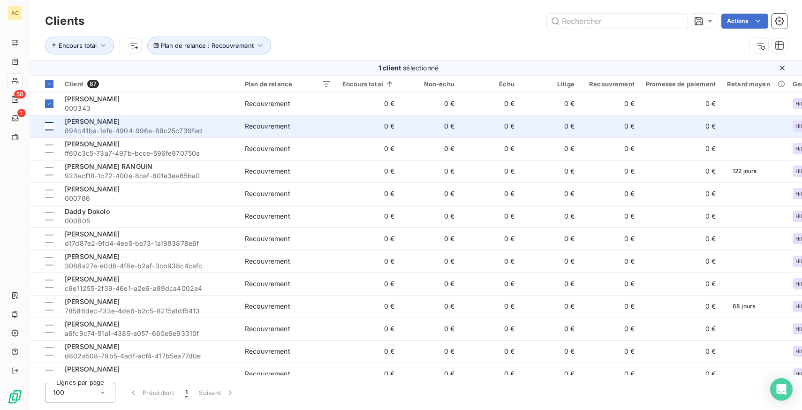
click at [50, 123] on div at bounding box center [49, 126] width 8 height 8
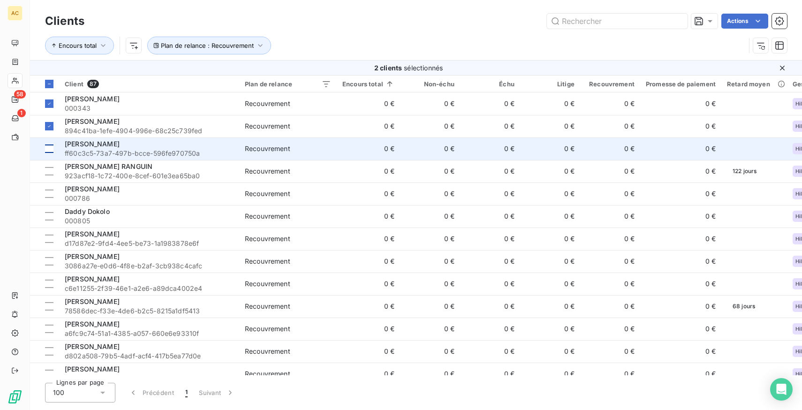
click at [52, 148] on div at bounding box center [49, 148] width 8 height 8
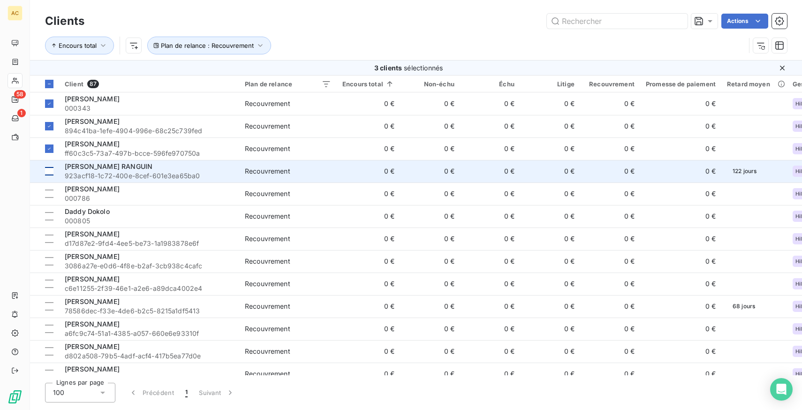
click at [53, 176] on td at bounding box center [44, 171] width 29 height 23
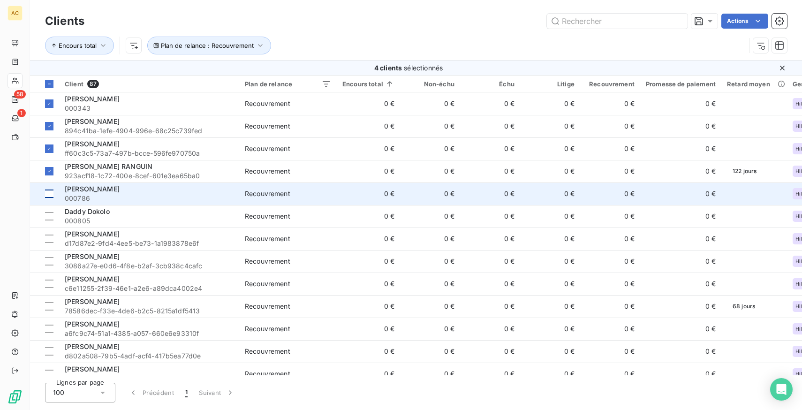
click at [53, 187] on td at bounding box center [44, 193] width 29 height 23
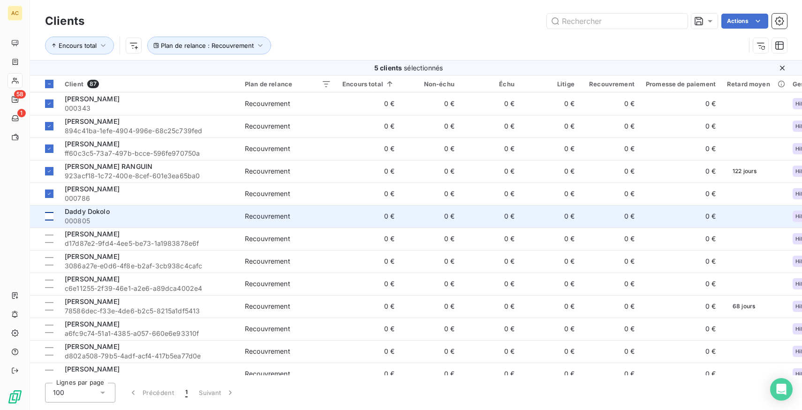
click at [52, 214] on div at bounding box center [49, 216] width 8 height 8
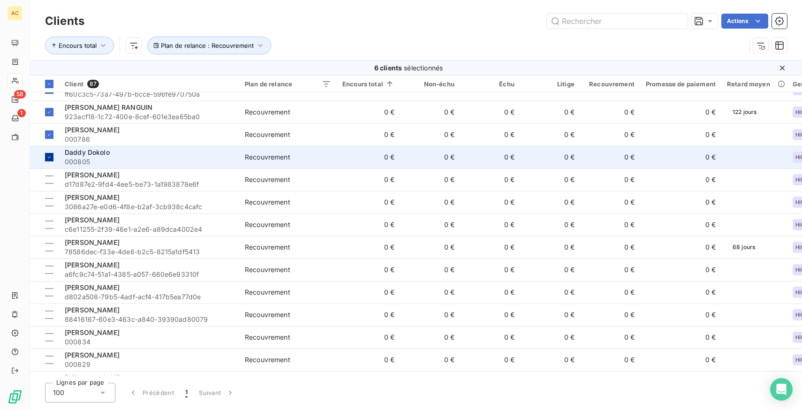
scroll to position [64, 0]
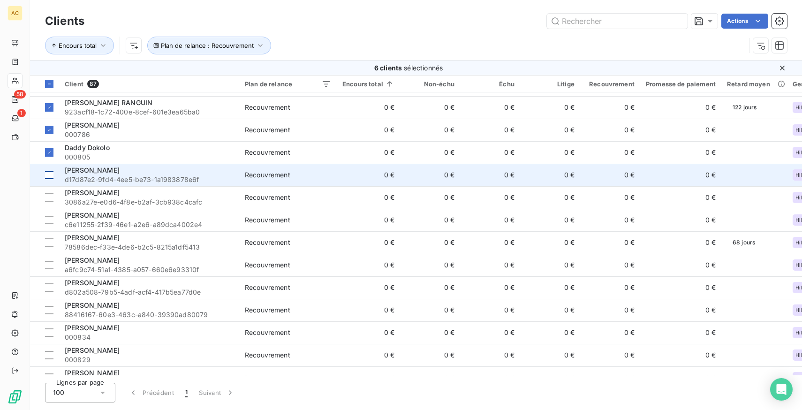
click at [47, 170] on td at bounding box center [44, 175] width 29 height 23
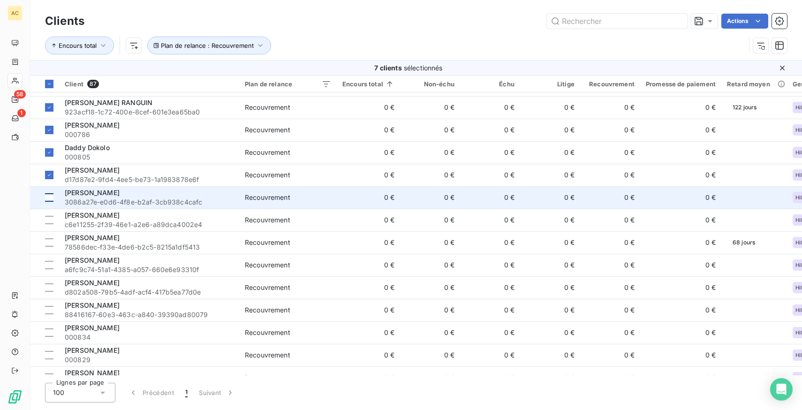
click at [52, 196] on div at bounding box center [49, 197] width 8 height 8
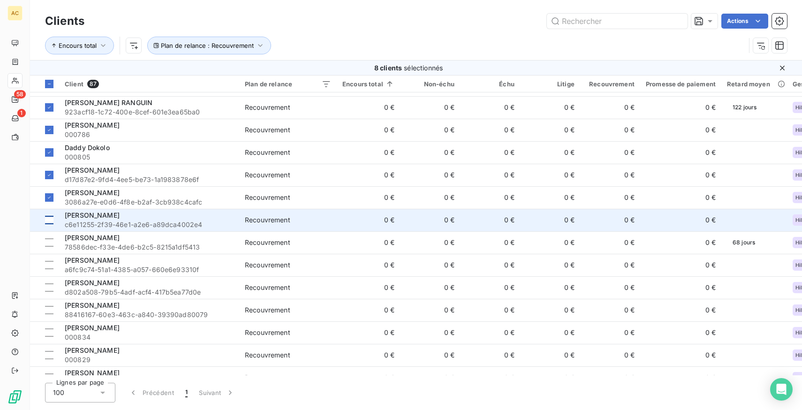
click at [53, 216] on div at bounding box center [49, 220] width 8 height 8
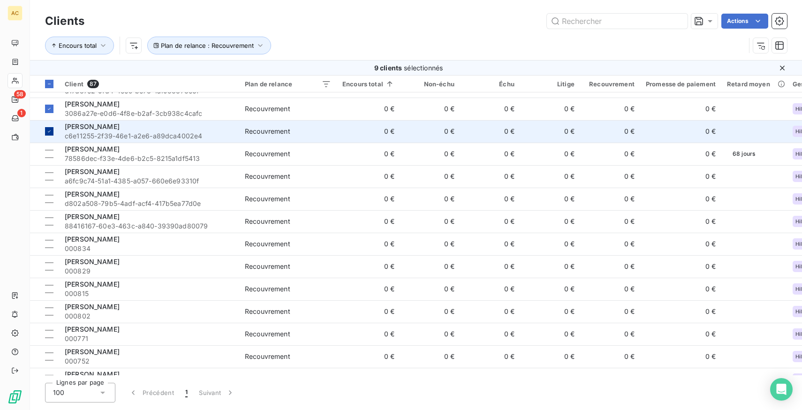
scroll to position [156, 0]
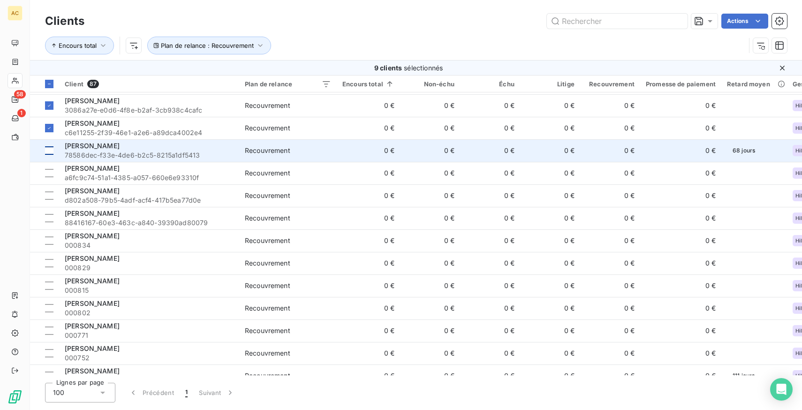
click at [51, 151] on div at bounding box center [49, 150] width 8 height 8
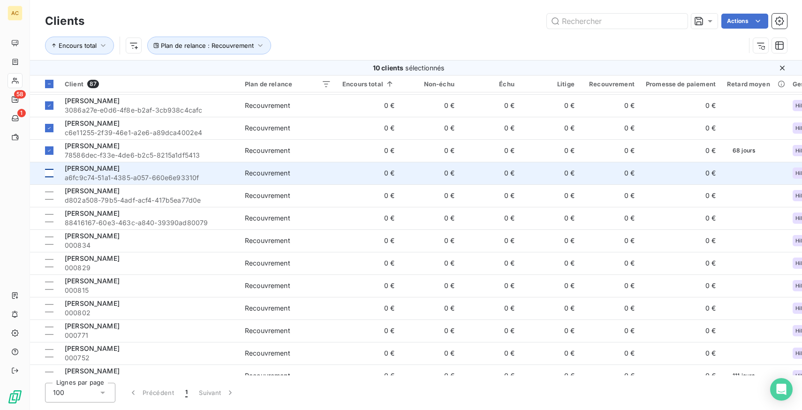
click at [51, 173] on div at bounding box center [49, 173] width 8 height 8
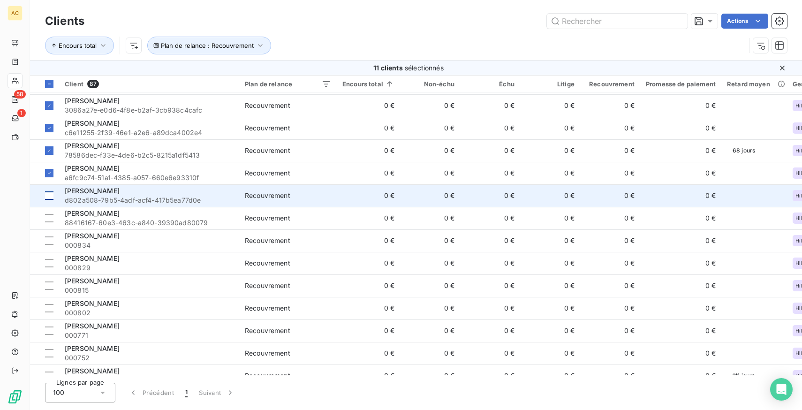
click at [50, 193] on div at bounding box center [49, 195] width 8 height 8
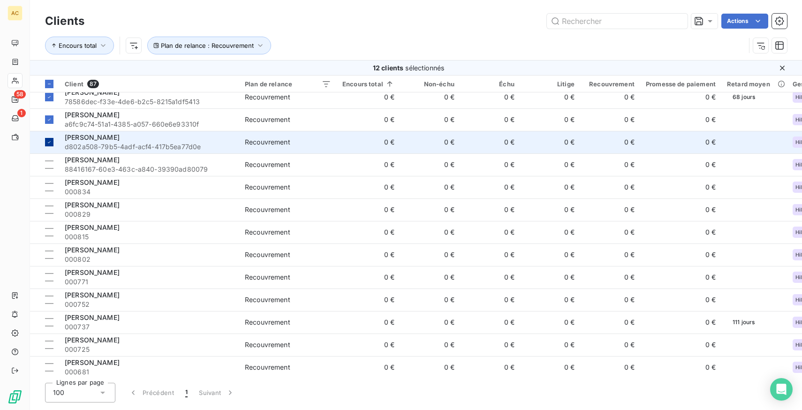
scroll to position [243, 0]
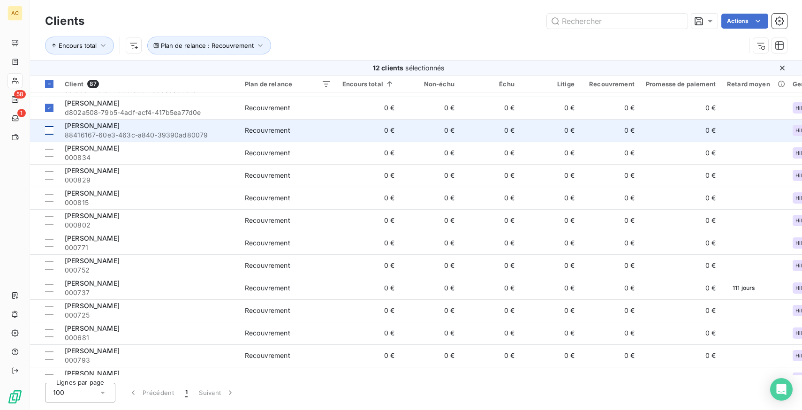
click at [53, 127] on div at bounding box center [49, 130] width 8 height 8
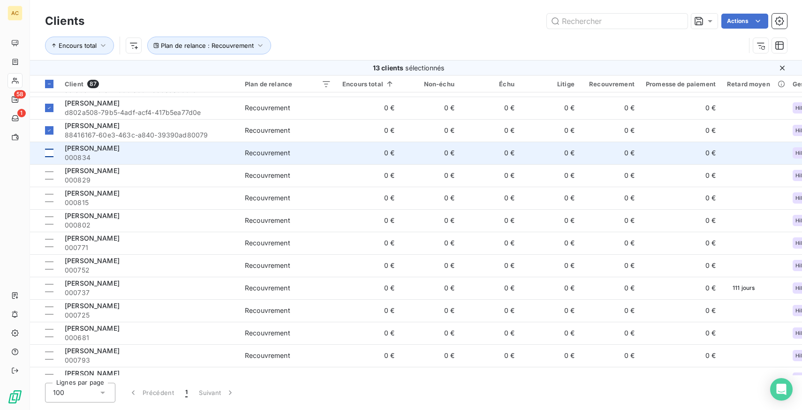
click at [56, 153] on td at bounding box center [44, 153] width 29 height 23
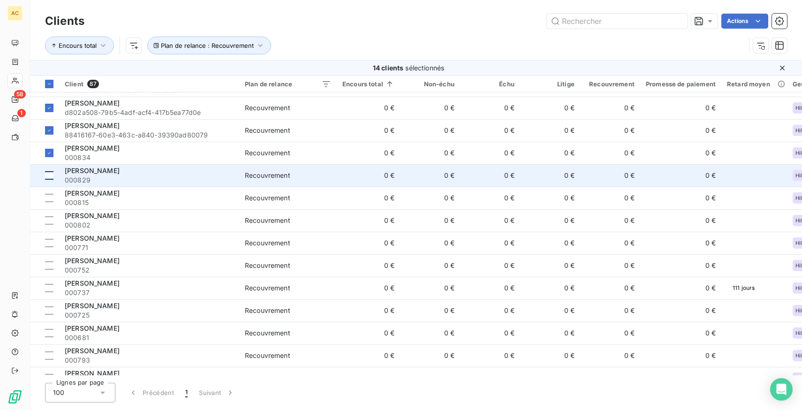
click at [54, 178] on td at bounding box center [44, 175] width 29 height 23
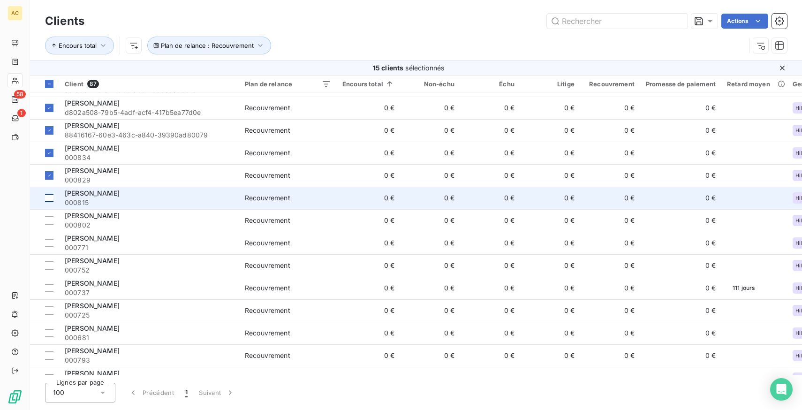
click at [53, 199] on td at bounding box center [44, 198] width 29 height 23
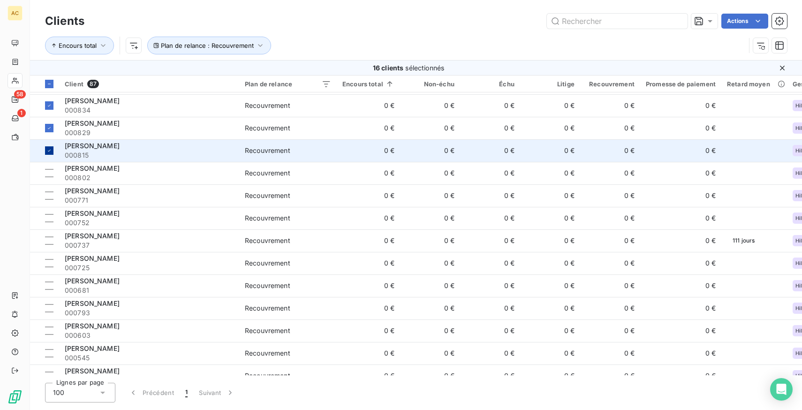
scroll to position [303, 0]
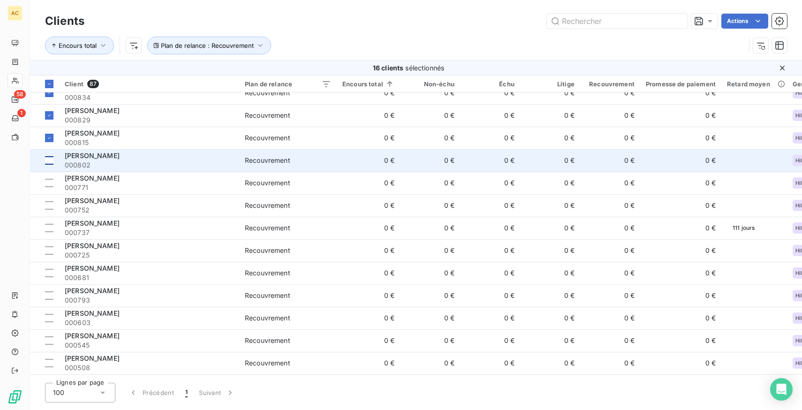
click at [49, 160] on div at bounding box center [49, 160] width 8 height 8
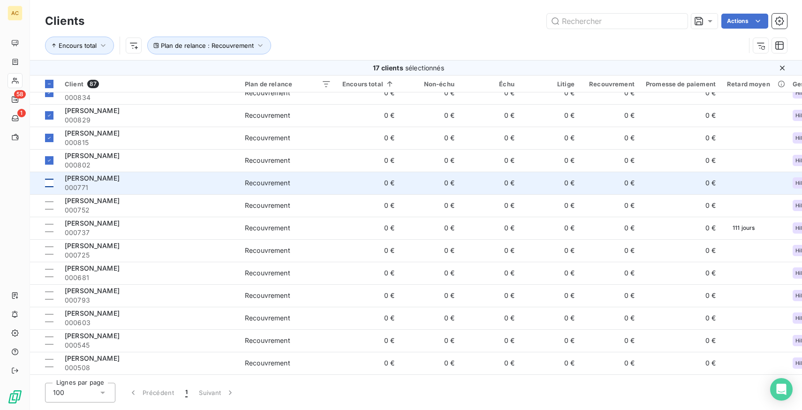
click at [52, 184] on div at bounding box center [49, 183] width 8 height 8
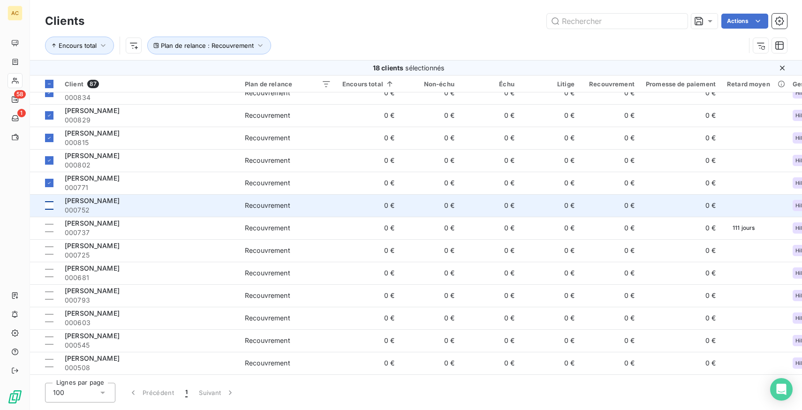
click at [53, 205] on td at bounding box center [44, 205] width 29 height 23
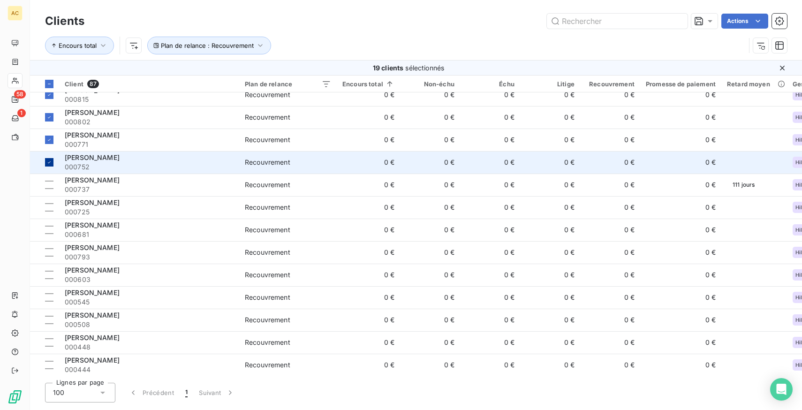
scroll to position [351, 0]
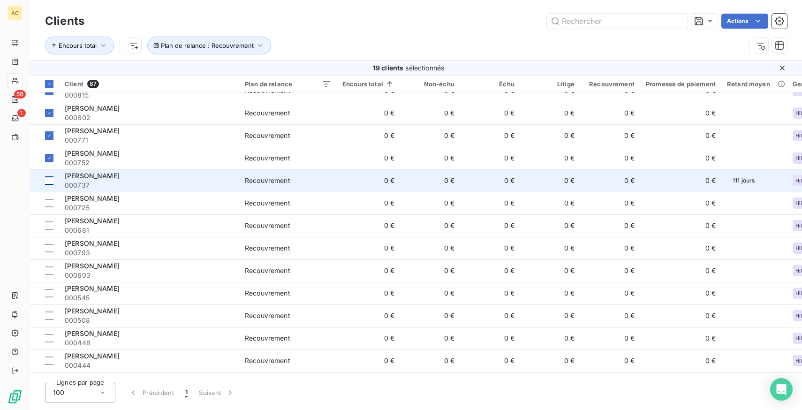
click at [50, 179] on div at bounding box center [49, 180] width 8 height 8
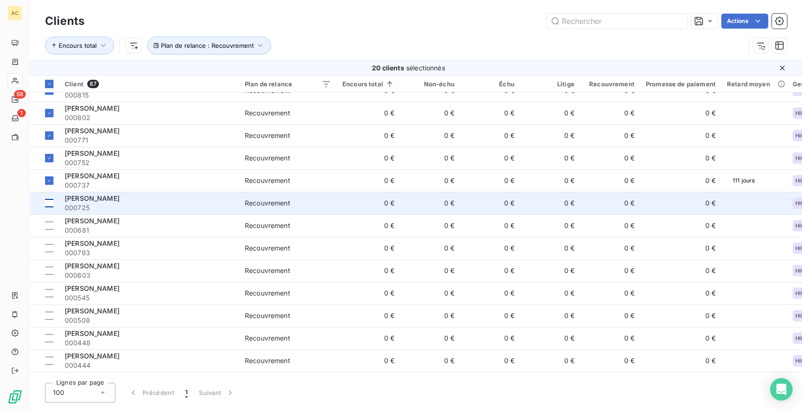
click at [52, 209] on td at bounding box center [44, 203] width 29 height 23
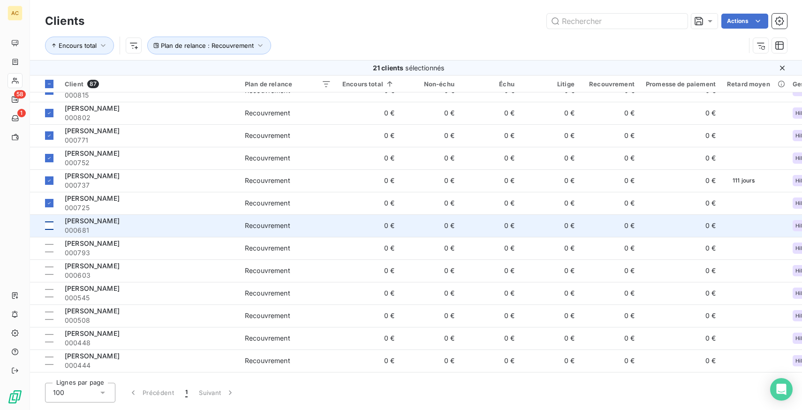
click at [53, 226] on div at bounding box center [49, 225] width 8 height 8
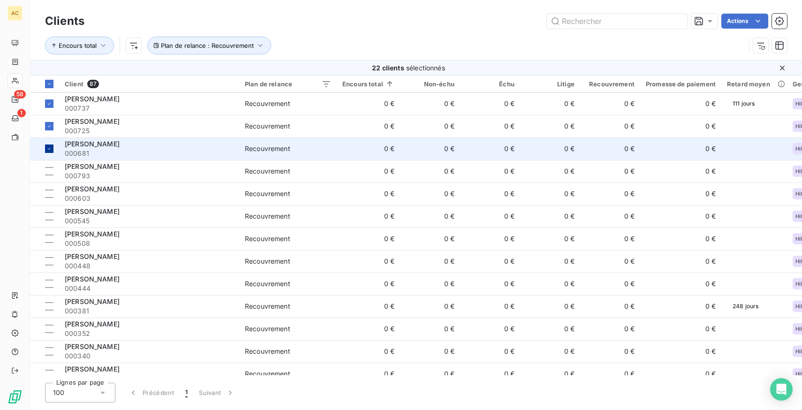
scroll to position [434, 0]
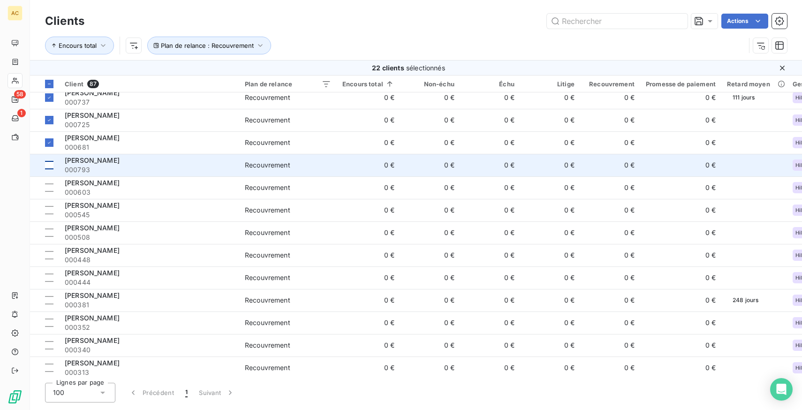
click at [51, 166] on div at bounding box center [49, 165] width 8 height 8
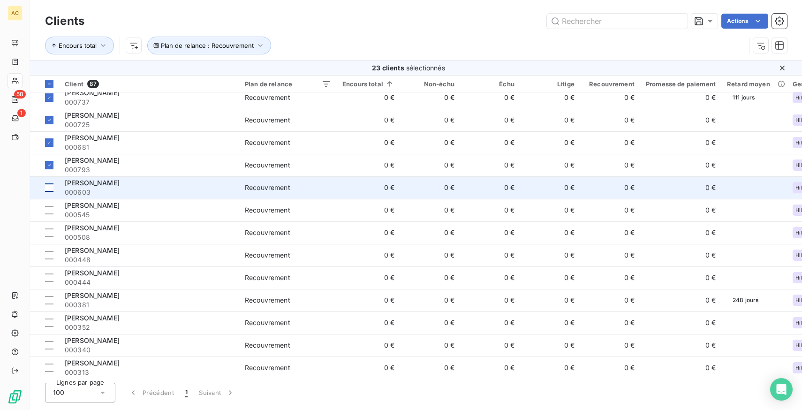
click at [51, 187] on div at bounding box center [49, 187] width 8 height 8
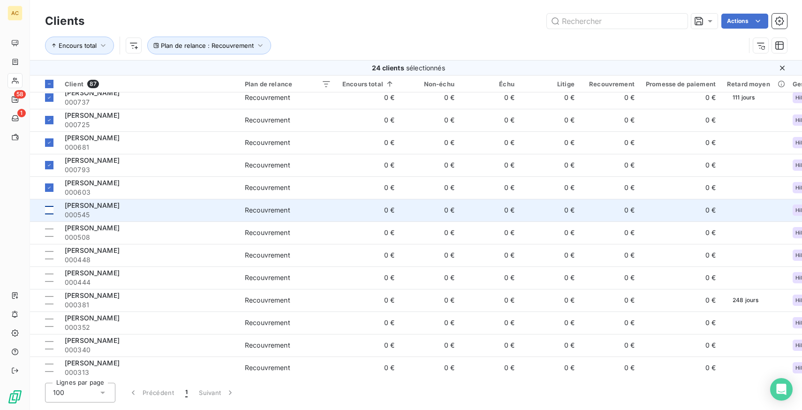
click at [54, 215] on td at bounding box center [44, 210] width 29 height 23
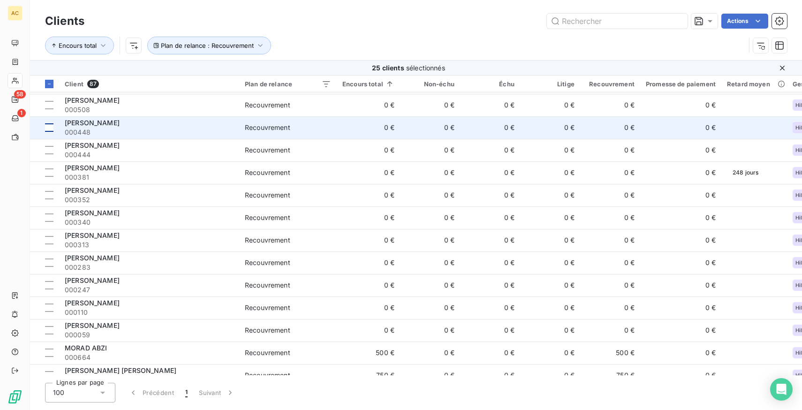
scroll to position [549, 0]
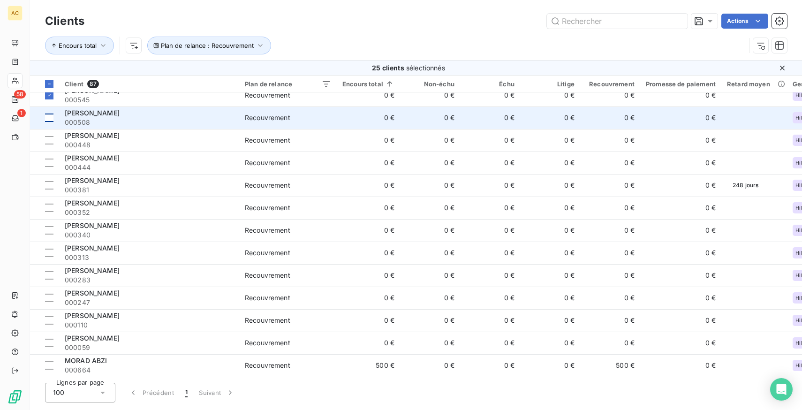
click at [52, 119] on div at bounding box center [49, 117] width 8 height 8
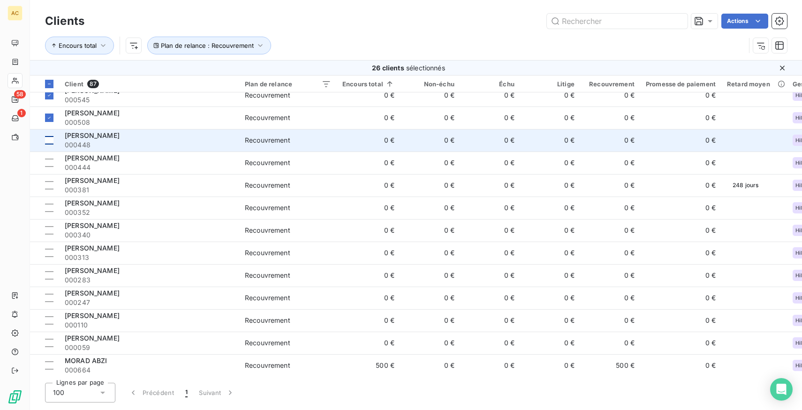
click at [52, 142] on div at bounding box center [49, 140] width 8 height 8
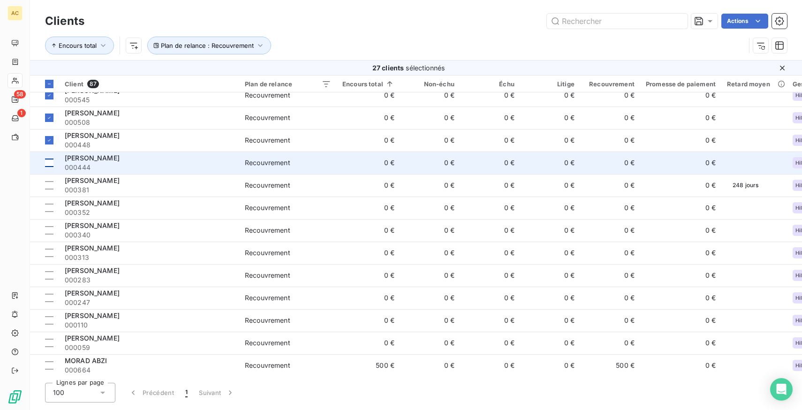
click at [54, 164] on td at bounding box center [44, 162] width 29 height 23
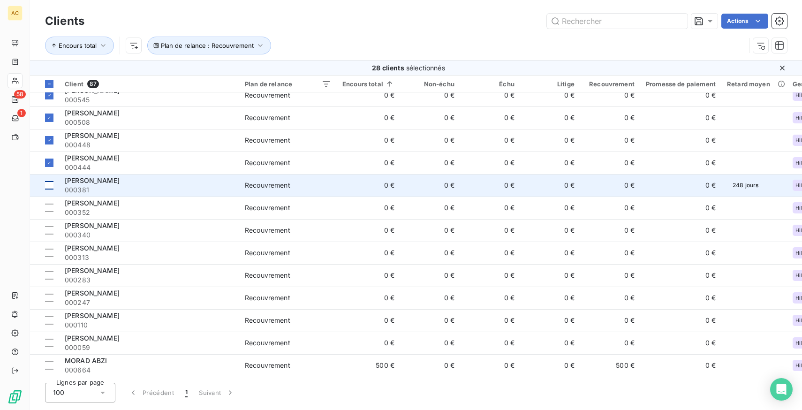
click at [54, 186] on td at bounding box center [44, 185] width 29 height 23
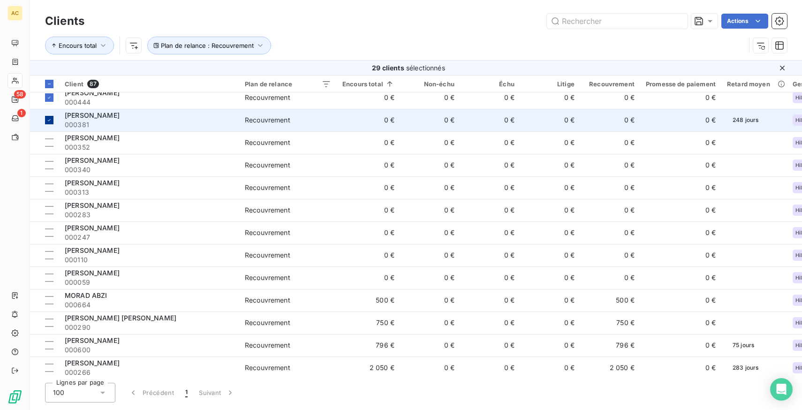
scroll to position [622, 0]
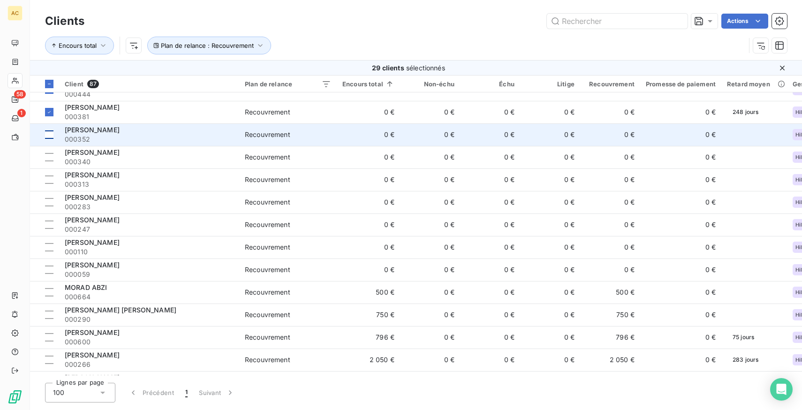
click at [50, 133] on div at bounding box center [49, 134] width 8 height 8
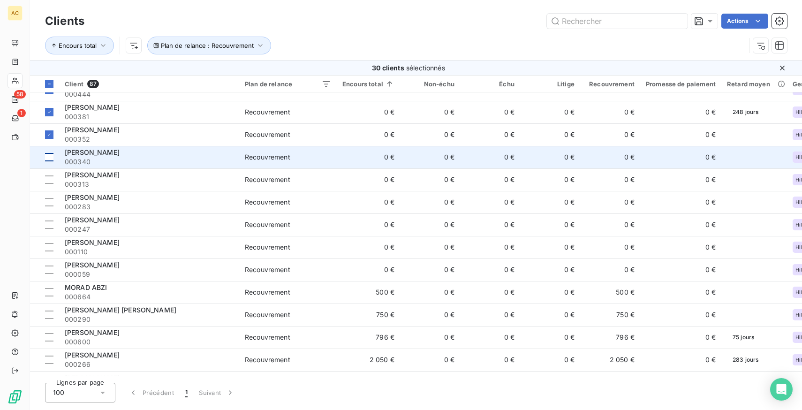
click at [50, 157] on div at bounding box center [49, 157] width 8 height 8
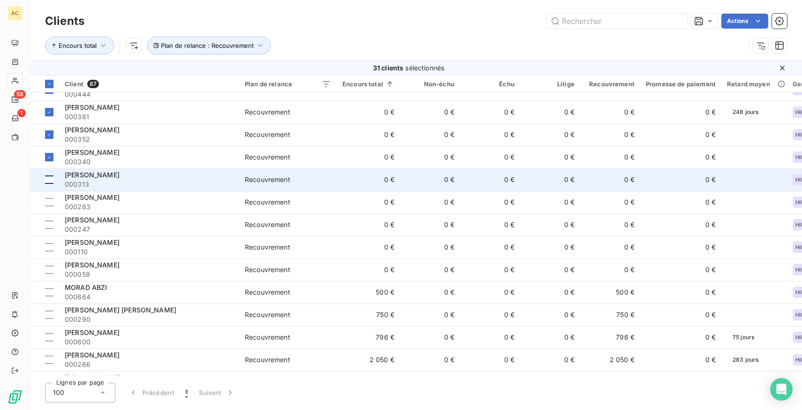
click at [50, 184] on td at bounding box center [44, 179] width 29 height 23
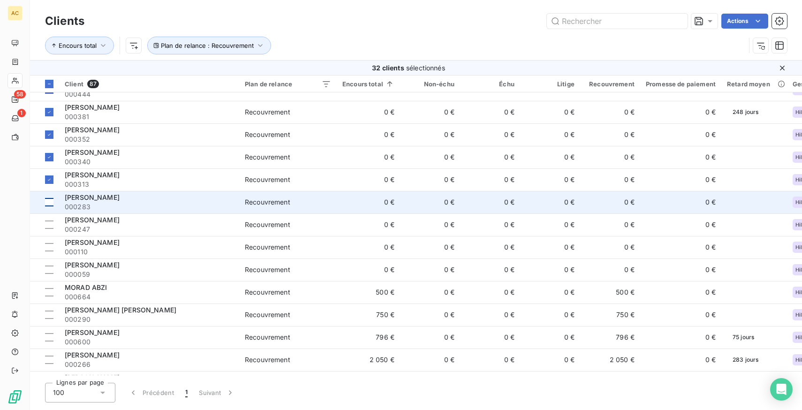
click at [52, 202] on div at bounding box center [49, 202] width 8 height 8
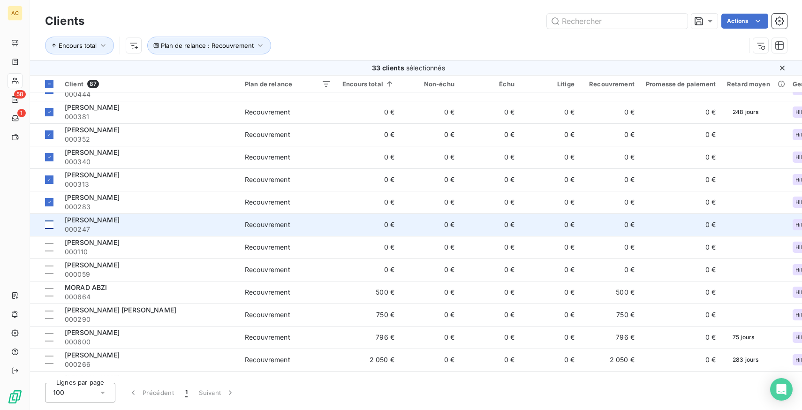
click at [52, 224] on div at bounding box center [49, 224] width 8 height 8
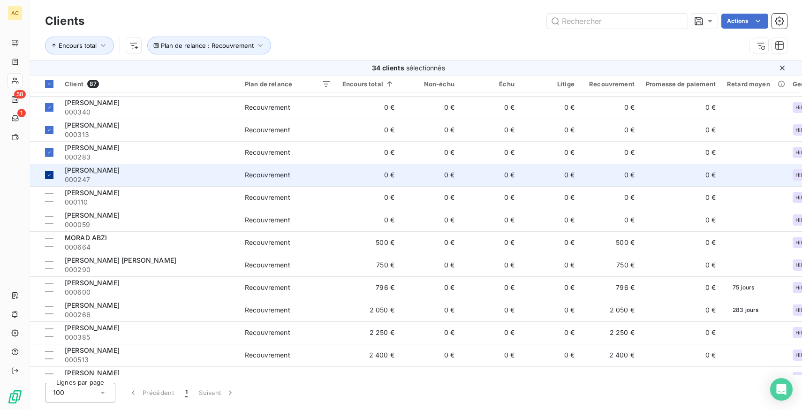
scroll to position [683, 0]
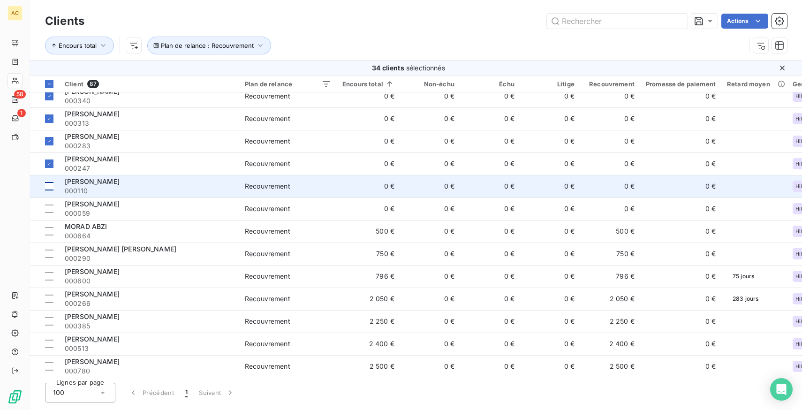
click at [54, 183] on td at bounding box center [44, 186] width 29 height 23
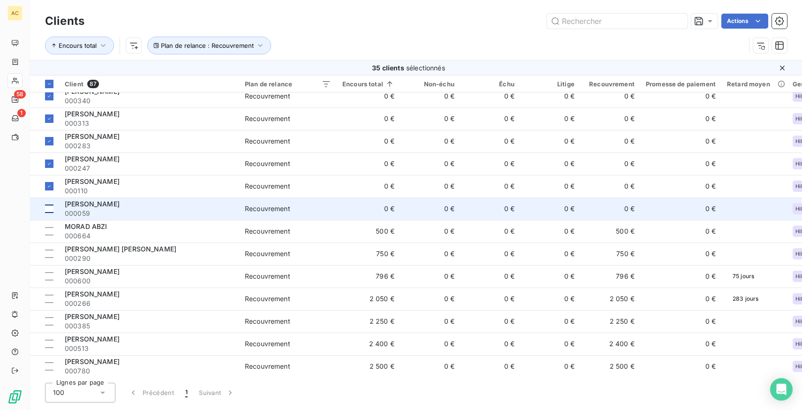
click at [55, 206] on td at bounding box center [44, 208] width 29 height 23
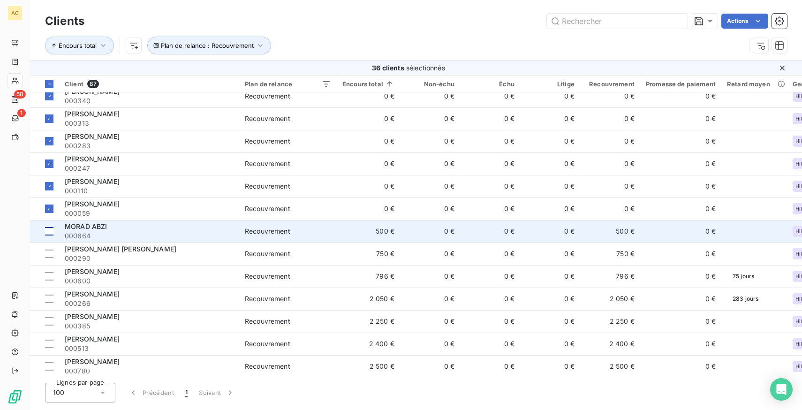
click at [54, 225] on td at bounding box center [44, 231] width 29 height 23
click at [60, 229] on td "MORAD ABZI 000664" at bounding box center [149, 231] width 180 height 23
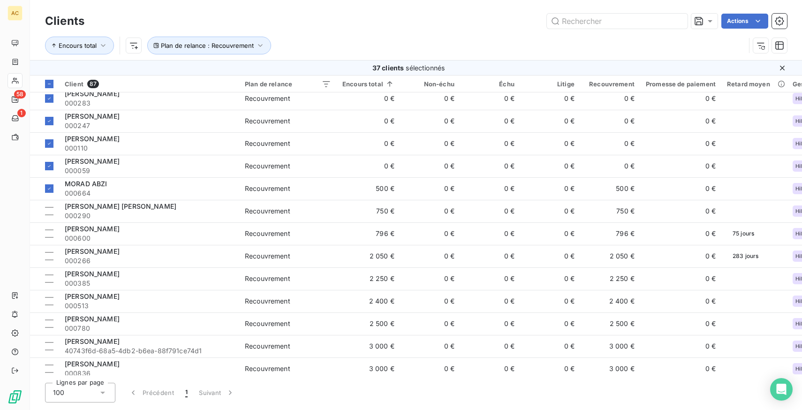
scroll to position [733, 0]
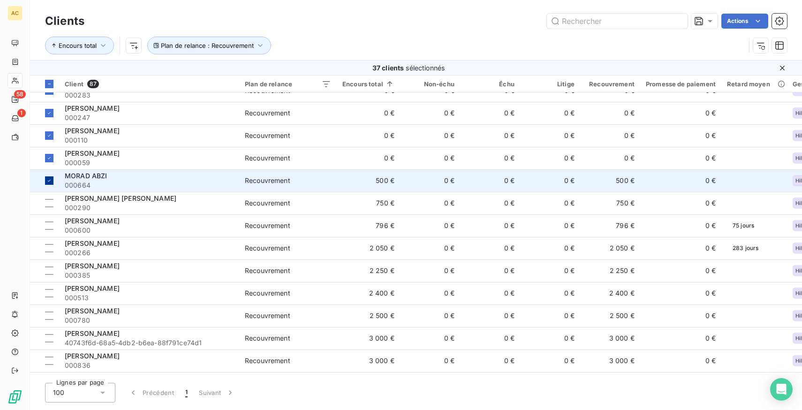
click at [49, 180] on icon at bounding box center [49, 181] width 3 height 2
click at [747, 17] on html "AC 58 1 Clients Actions Encours total Plan de relance : Recouvrement 36 clients…" at bounding box center [401, 205] width 802 height 410
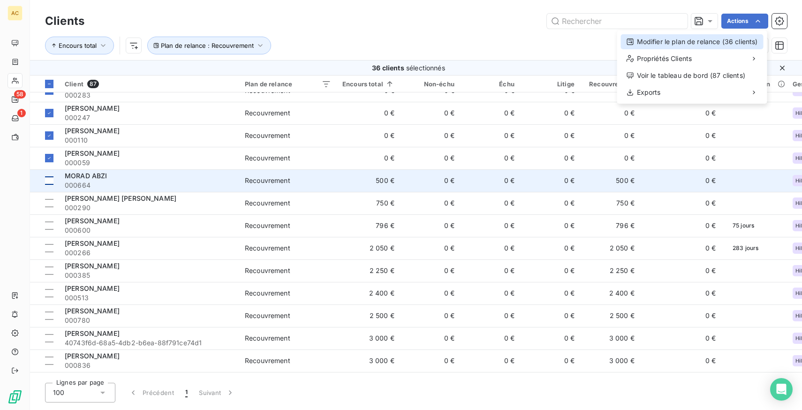
click at [665, 36] on div "Modifier le plan de relance (36 clients)" at bounding box center [692, 41] width 143 height 15
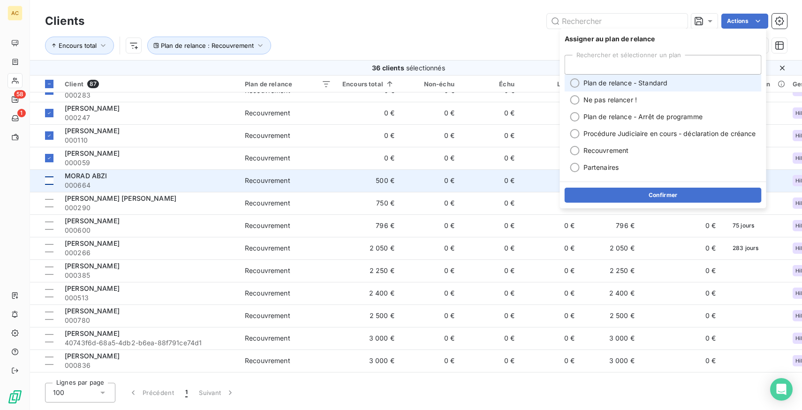
click at [630, 85] on span "Plan de relance - Standard" at bounding box center [625, 82] width 84 height 9
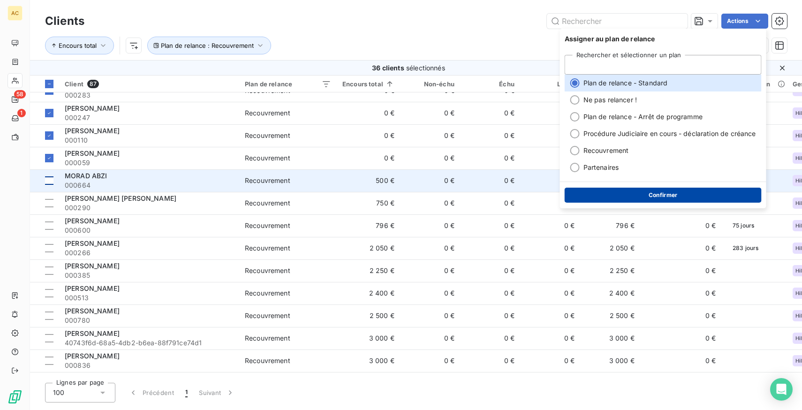
click at [661, 194] on button "Confirmer" at bounding box center [663, 195] width 197 height 15
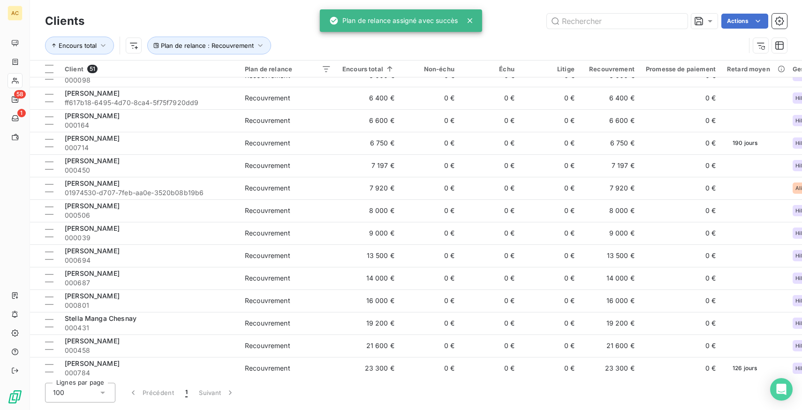
click at [470, 20] on icon at bounding box center [470, 20] width 5 height 5
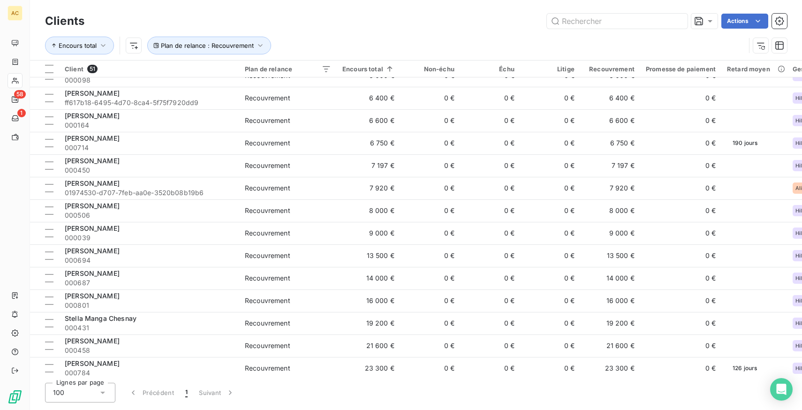
click at [408, 25] on div "Actions" at bounding box center [441, 21] width 691 height 15
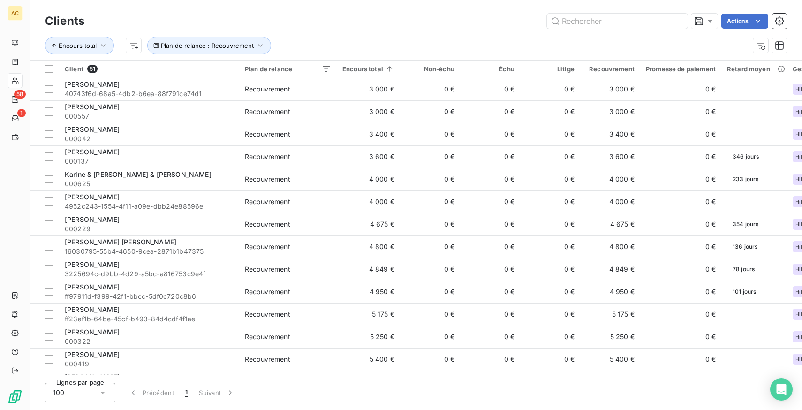
scroll to position [0, 0]
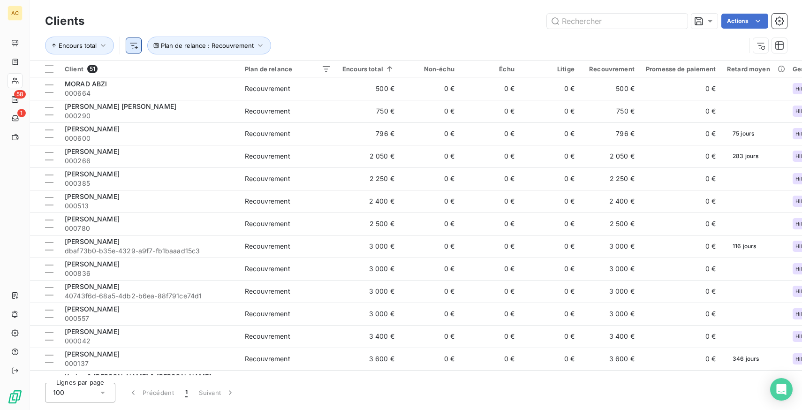
click at [134, 45] on html "AC 58 1 Clients Actions Encours total Plan de relance : Recouvrement Client 51 …" at bounding box center [401, 205] width 802 height 410
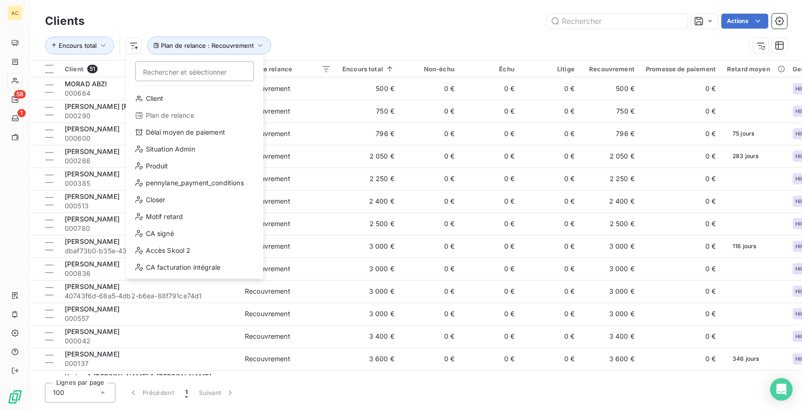
click at [184, 43] on html "AC 58 1 Clients Actions Encours total Rechercher et sélectionner Client Plan de…" at bounding box center [401, 205] width 802 height 410
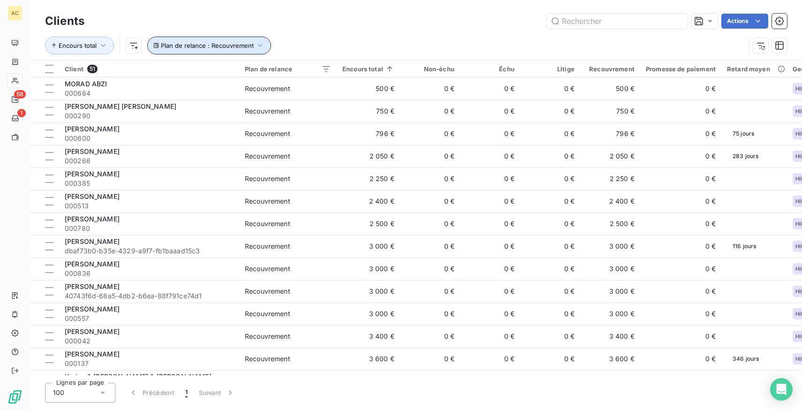
click at [174, 46] on span "Plan de relance : Recouvrement" at bounding box center [207, 46] width 93 height 8
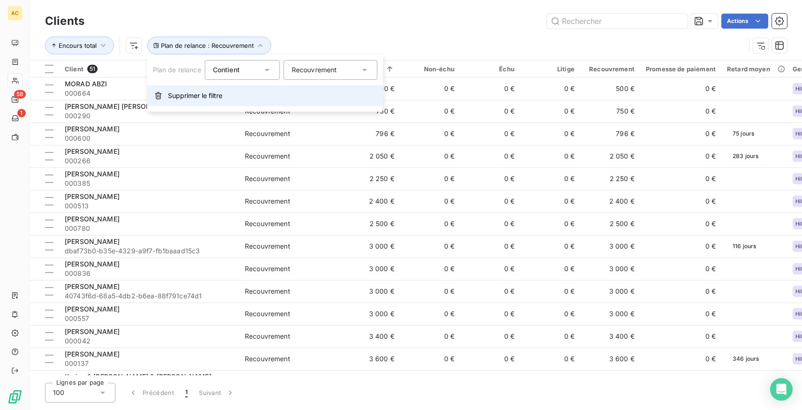
click at [173, 95] on span "Supprimer le filtre" at bounding box center [195, 95] width 54 height 9
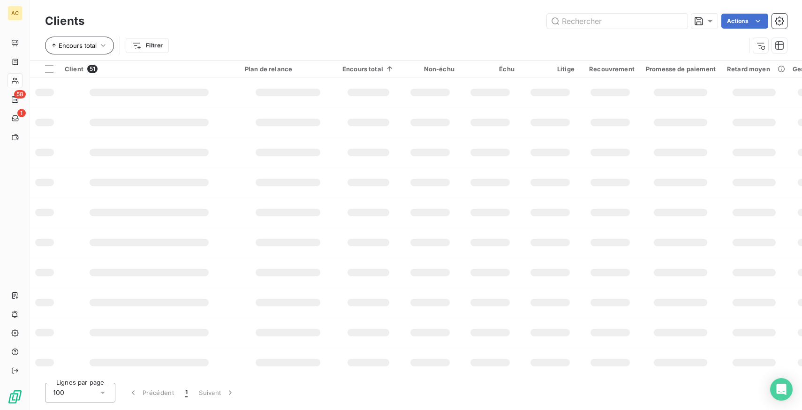
click at [93, 45] on span "Encours total" at bounding box center [78, 46] width 38 height 8
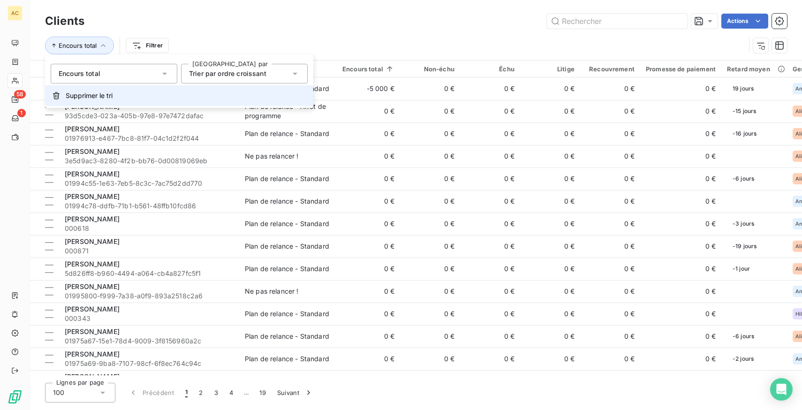
click at [99, 97] on span "Supprimer le tri" at bounding box center [89, 95] width 47 height 9
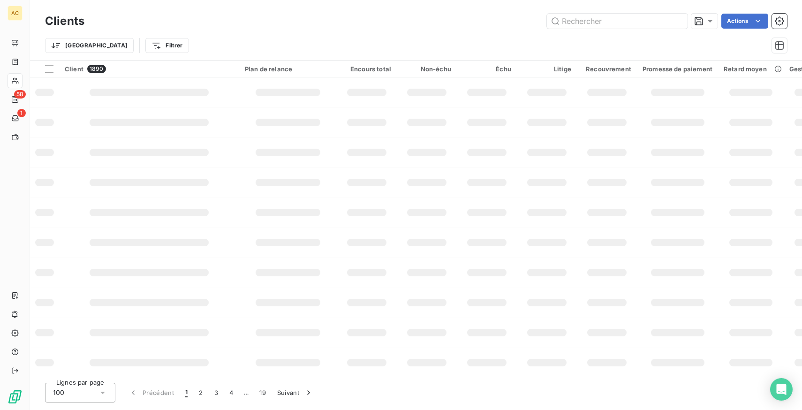
click at [192, 39] on div "Trier Filtrer" at bounding box center [404, 46] width 719 height 18
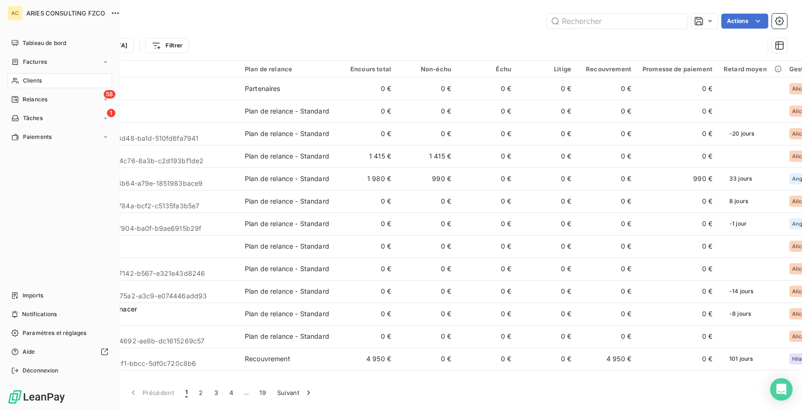
click at [23, 78] on span "Clients" at bounding box center [32, 80] width 19 height 8
click at [35, 95] on span "Relances" at bounding box center [35, 99] width 25 height 8
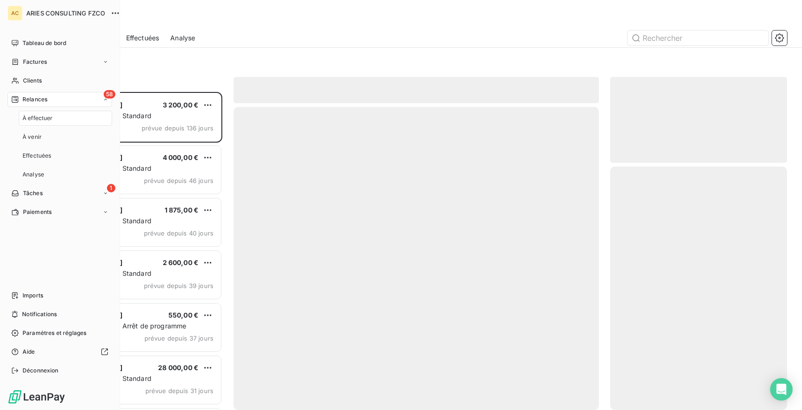
scroll to position [318, 177]
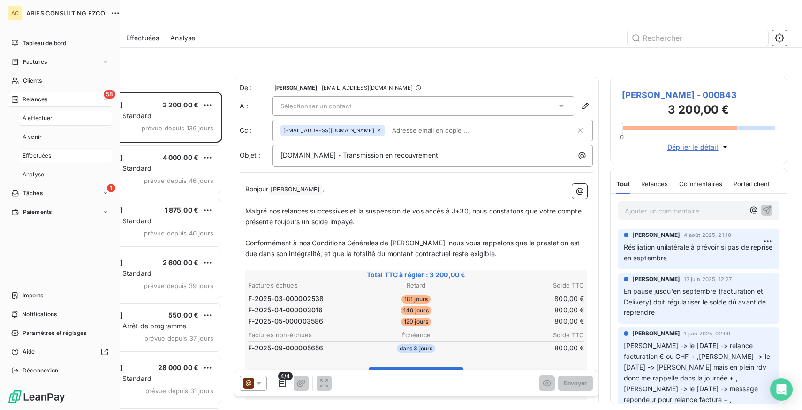
click at [47, 153] on span "Effectuées" at bounding box center [37, 155] width 29 height 8
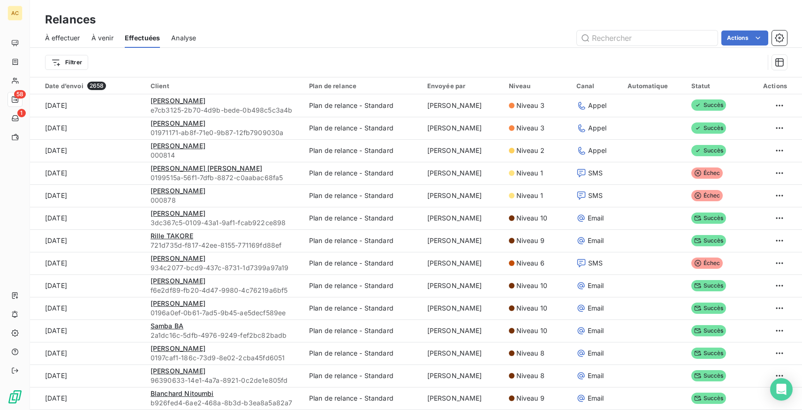
click at [59, 39] on span "À effectuer" at bounding box center [62, 37] width 35 height 9
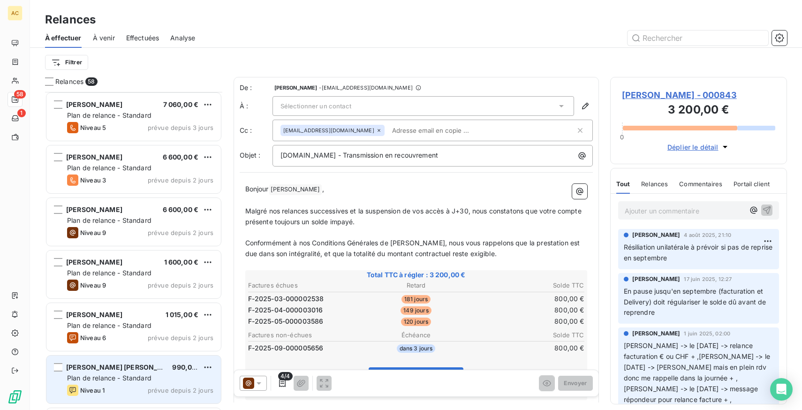
scroll to position [1647, 0]
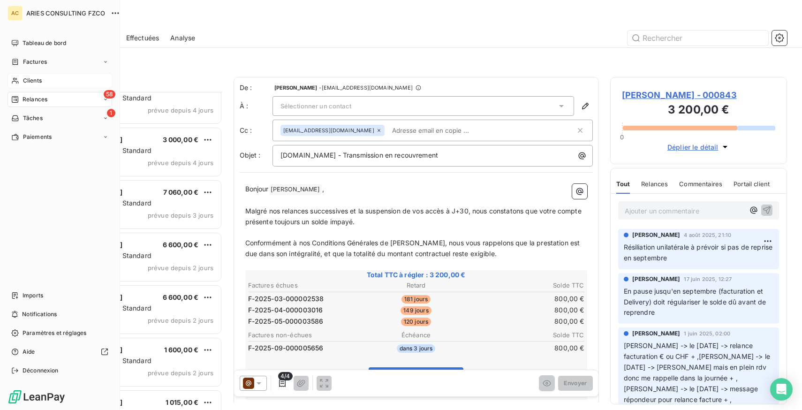
click at [37, 77] on span "Clients" at bounding box center [32, 80] width 19 height 8
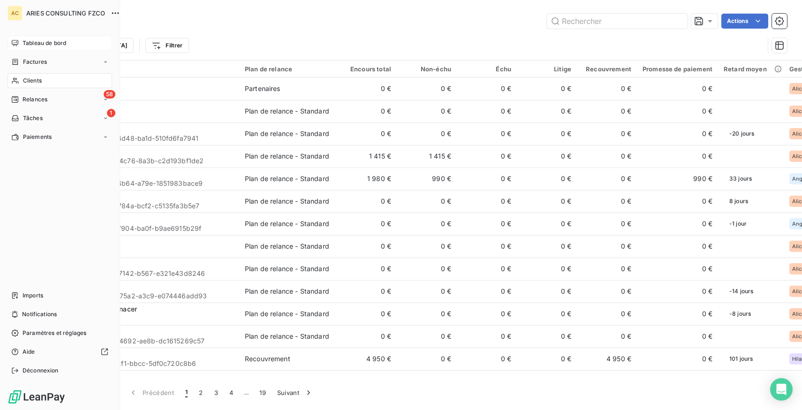
click at [29, 42] on span "Tableau de bord" at bounding box center [45, 43] width 44 height 8
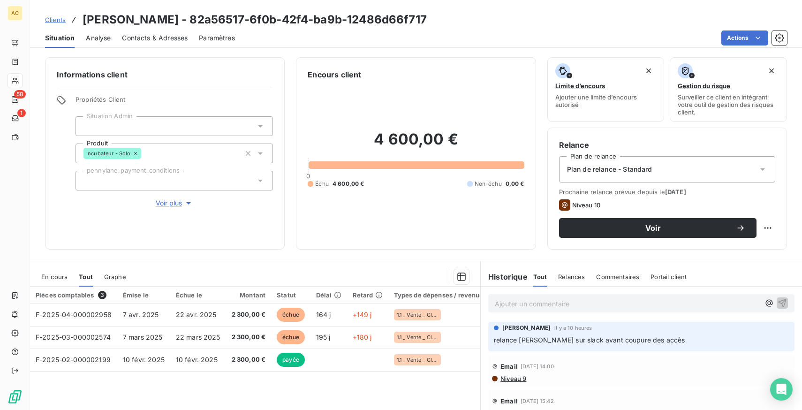
click at [168, 204] on span "Voir plus" at bounding box center [175, 202] width 38 height 9
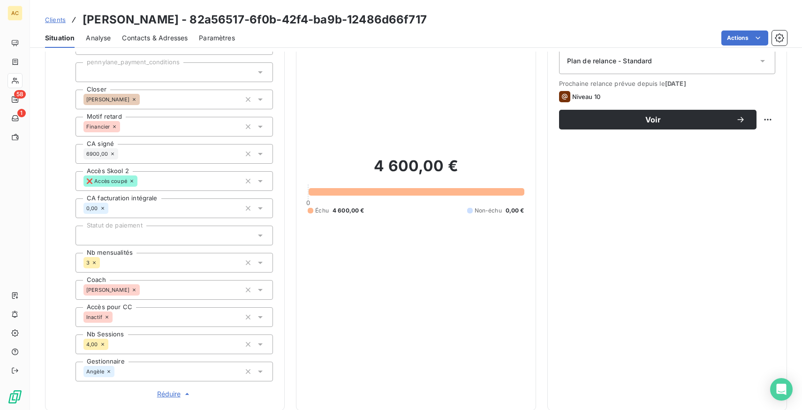
scroll to position [104, 0]
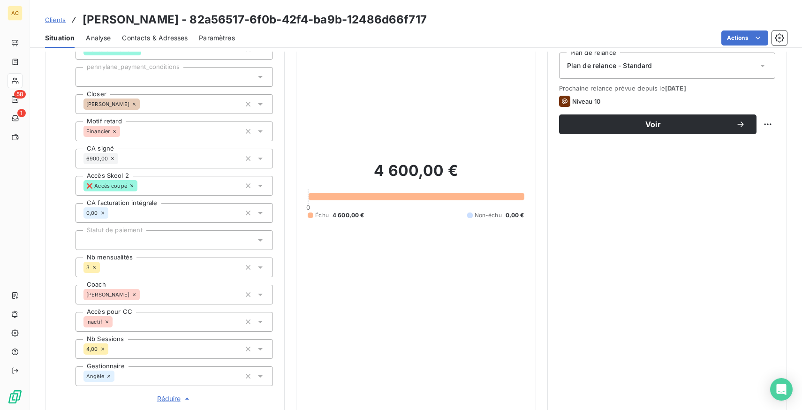
click at [132, 237] on div at bounding box center [174, 240] width 197 height 20
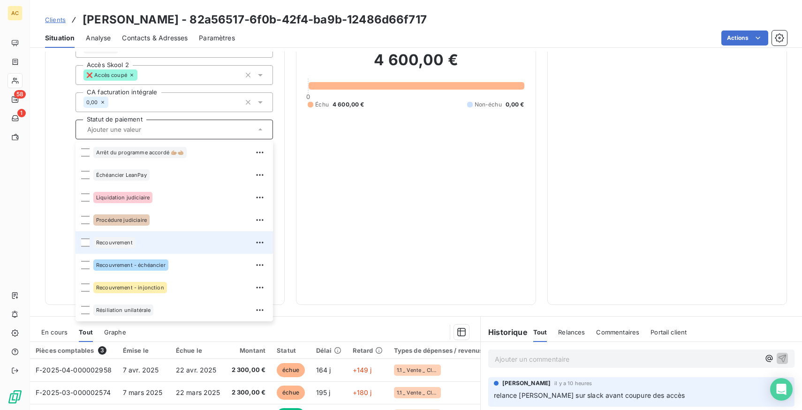
scroll to position [216, 0]
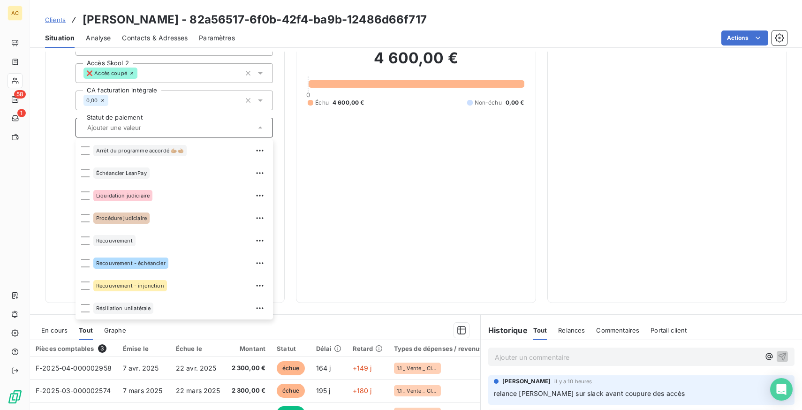
click at [149, 130] on input "text" at bounding box center [169, 127] width 172 height 8
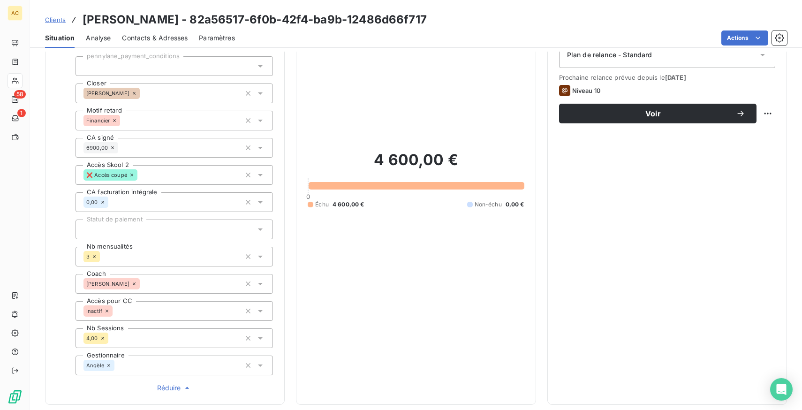
scroll to position [113, 0]
